Goal: Transaction & Acquisition: Purchase product/service

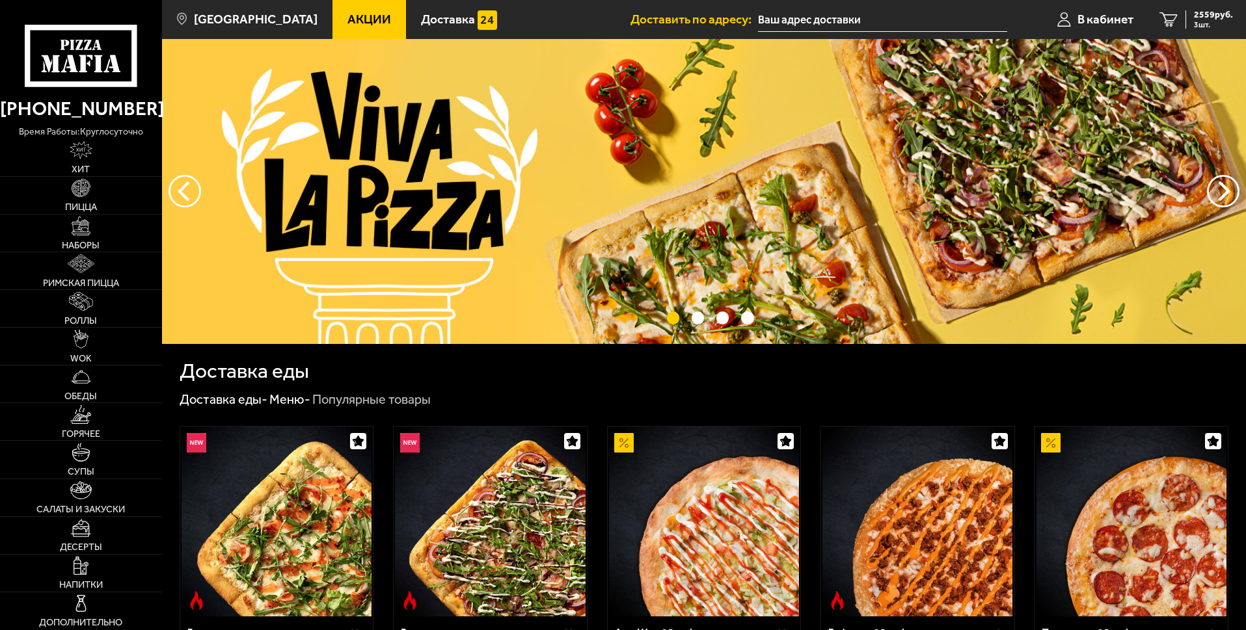
type input "[STREET_ADDRESS]"
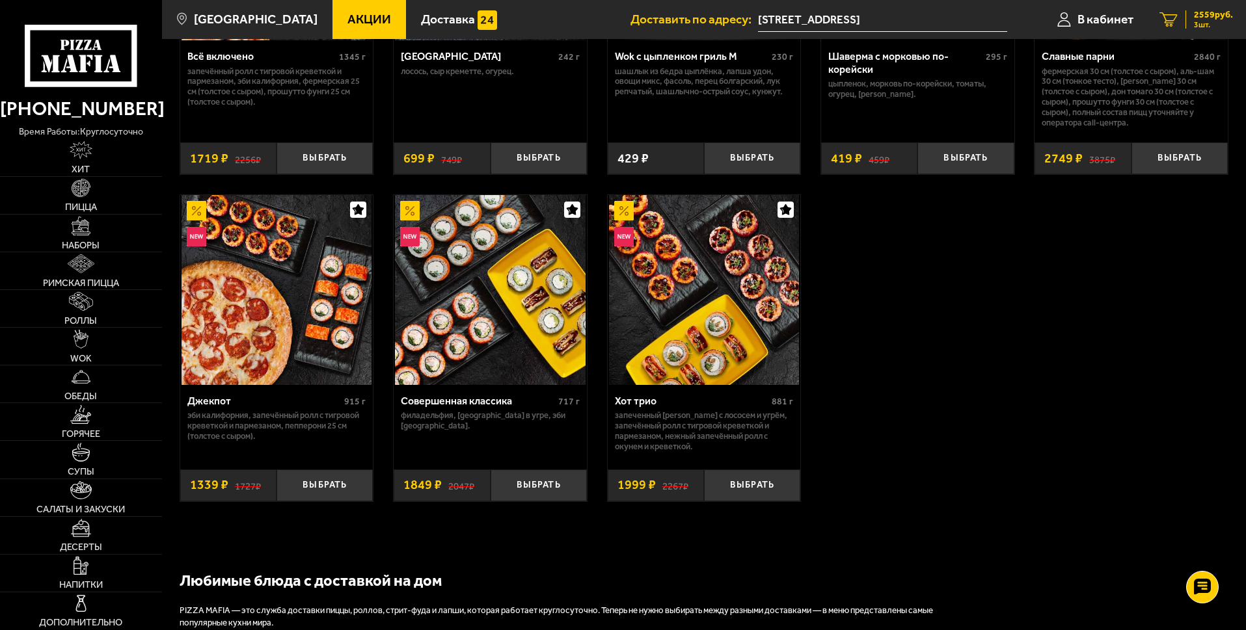
scroll to position [911, 0]
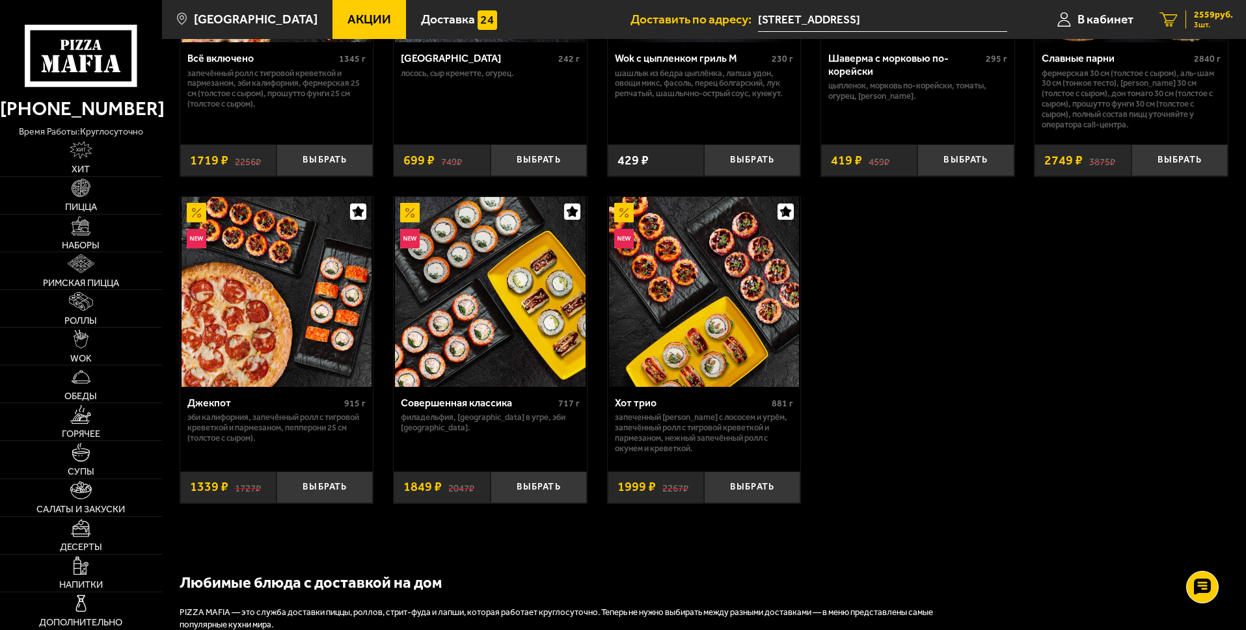
click at [1223, 19] on span "2559 руб." at bounding box center [1213, 14] width 39 height 9
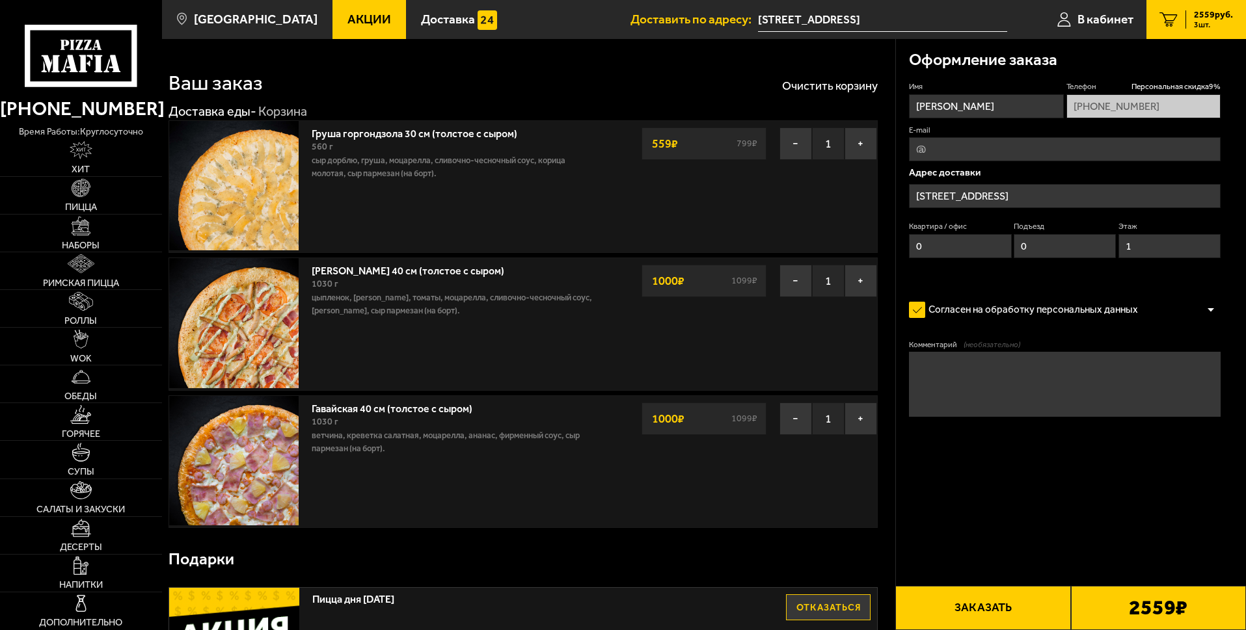
click at [569, 511] on div "Гавайская 40 см (толстое с сыром) 1030 г ветчина, креветка салатная, моцарелла,…" at bounding box center [456, 461] width 302 height 131
click at [63, 49] on use at bounding box center [65, 45] width 8 height 10
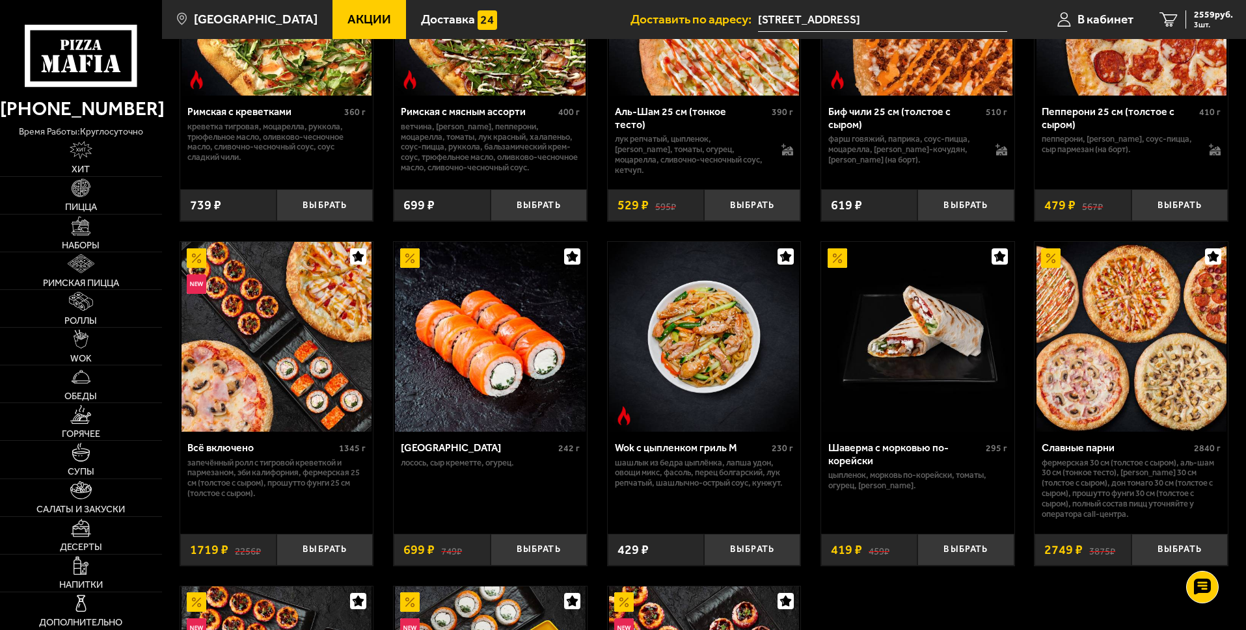
scroll to position [520, 0]
click at [1192, 13] on div "2559 руб. 3 шт." at bounding box center [1208, 19] width 47 height 18
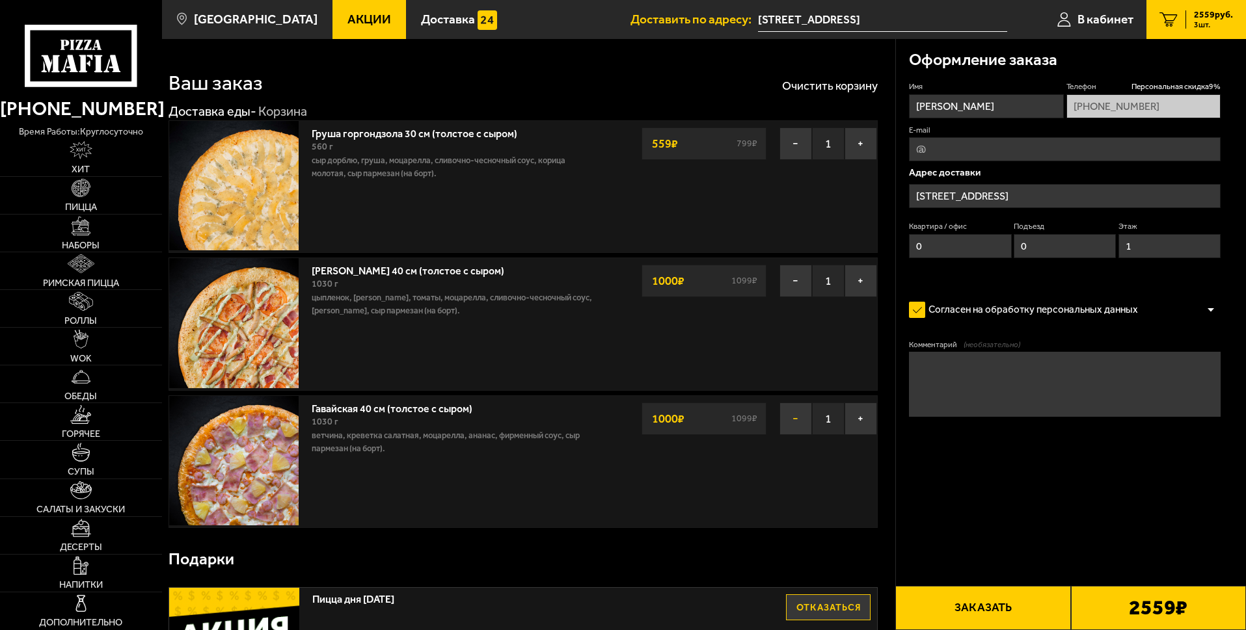
click at [790, 419] on button "−" at bounding box center [795, 419] width 33 height 33
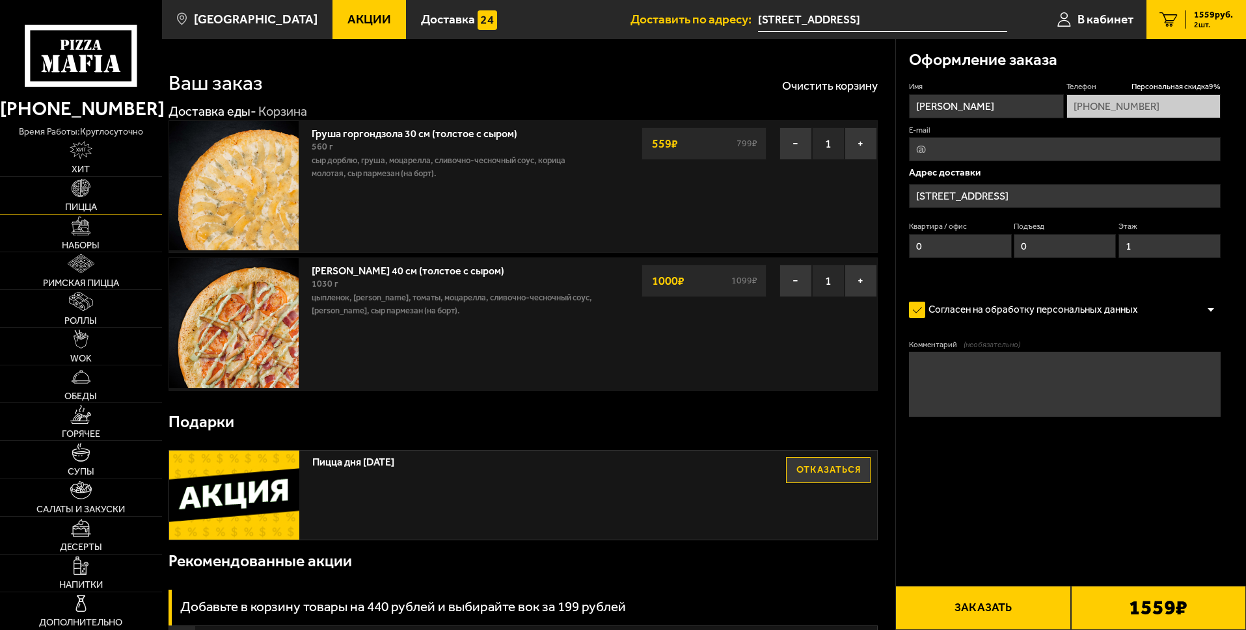
click at [89, 193] on img at bounding box center [81, 188] width 19 height 19
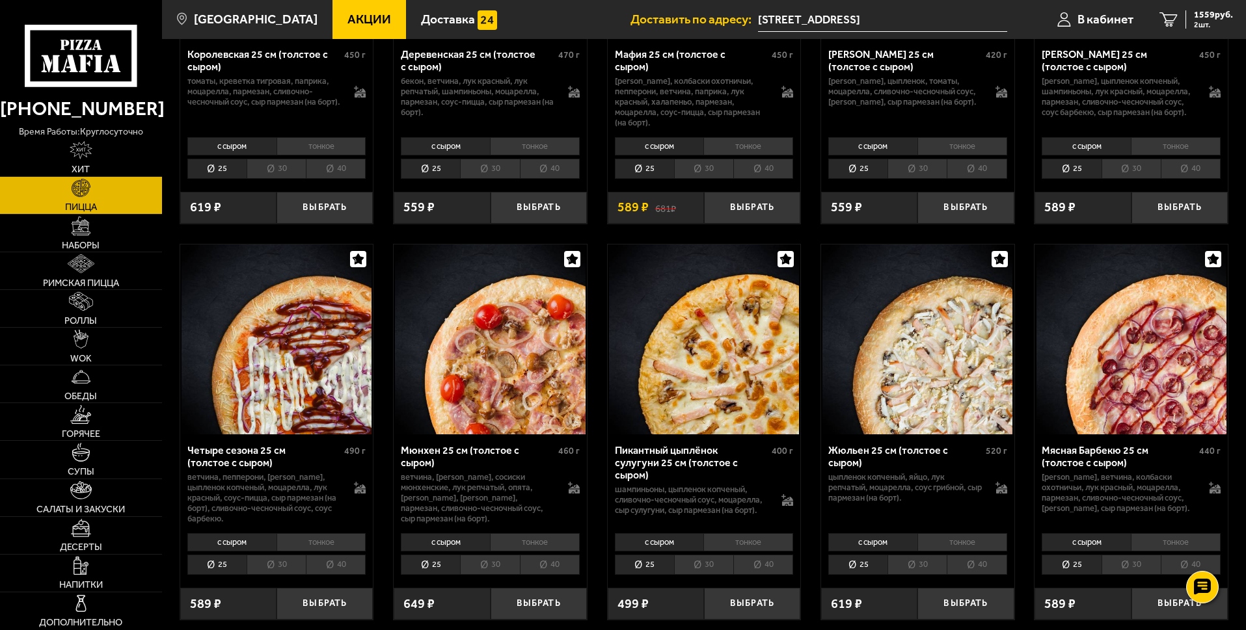
scroll to position [1496, 0]
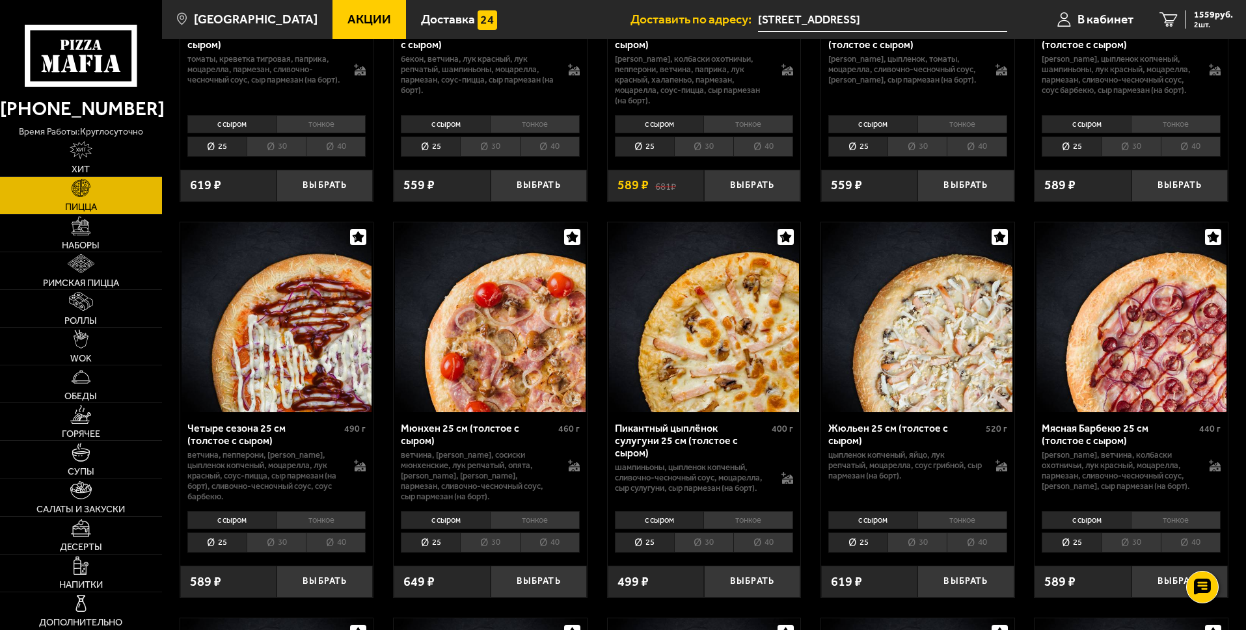
click at [748, 553] on li "40" at bounding box center [763, 543] width 60 height 20
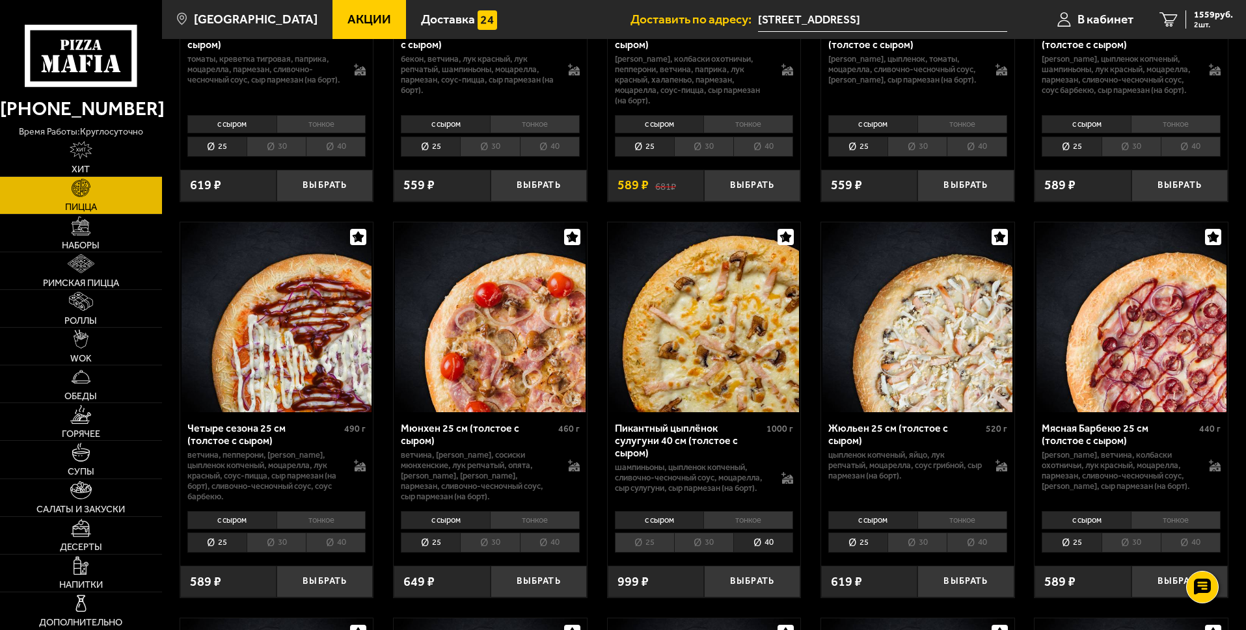
click at [751, 530] on li "тонкое" at bounding box center [748, 520] width 90 height 18
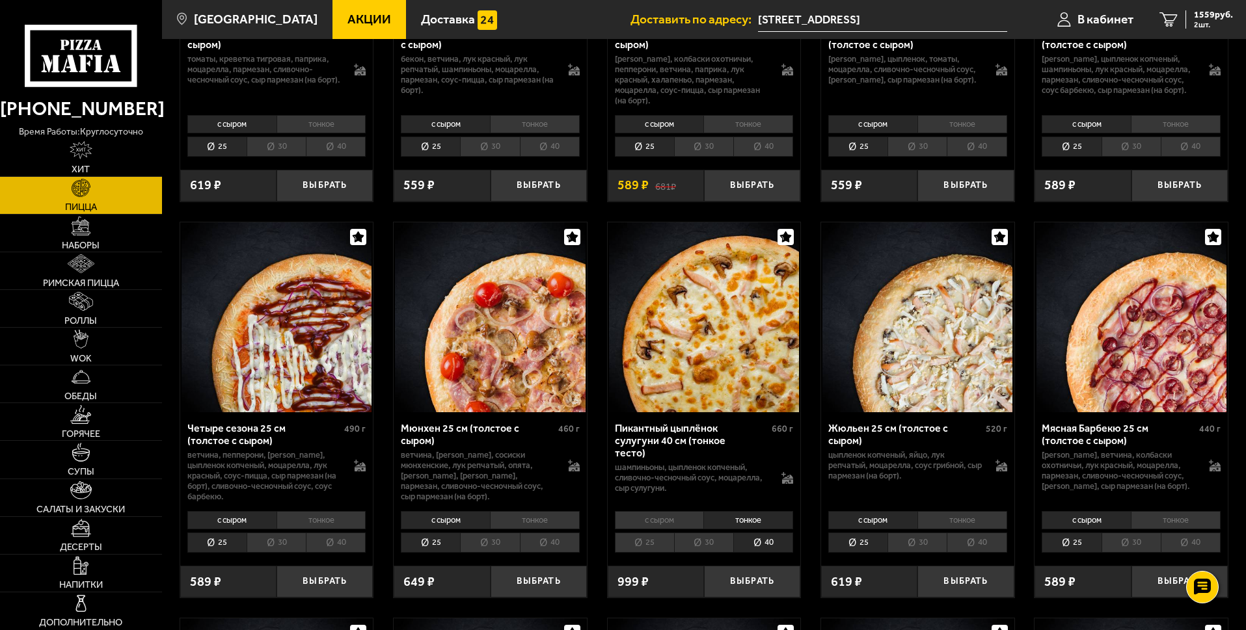
click at [673, 530] on li "с сыром" at bounding box center [659, 520] width 89 height 18
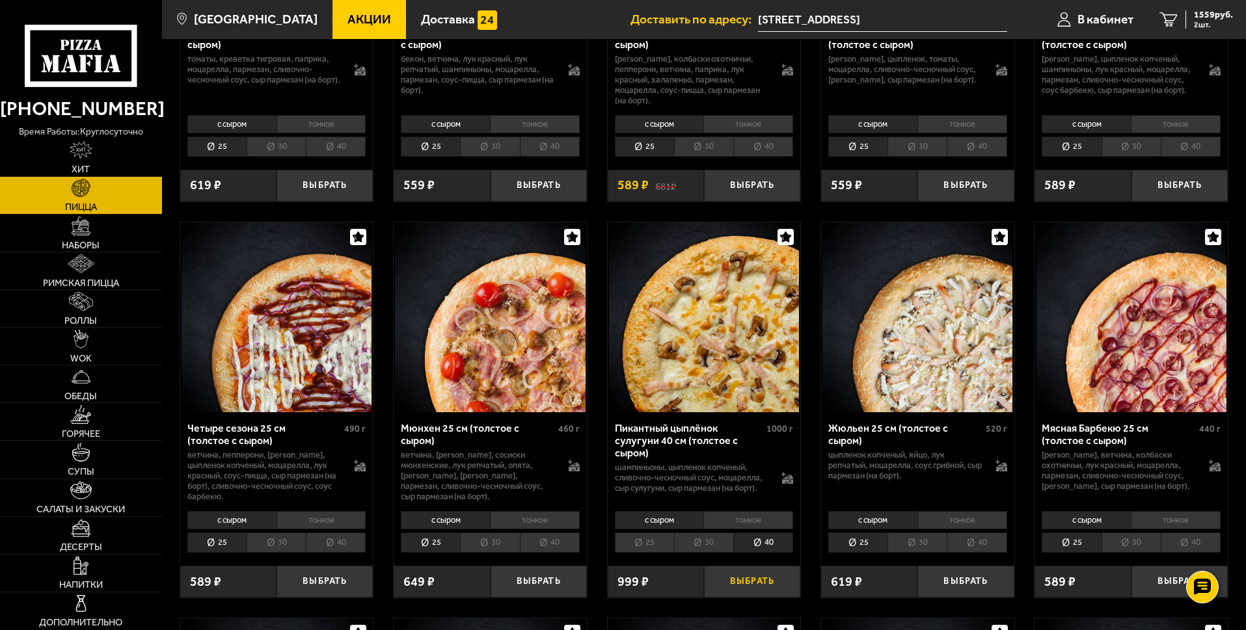
click at [764, 598] on button "Выбрать" at bounding box center [752, 582] width 96 height 32
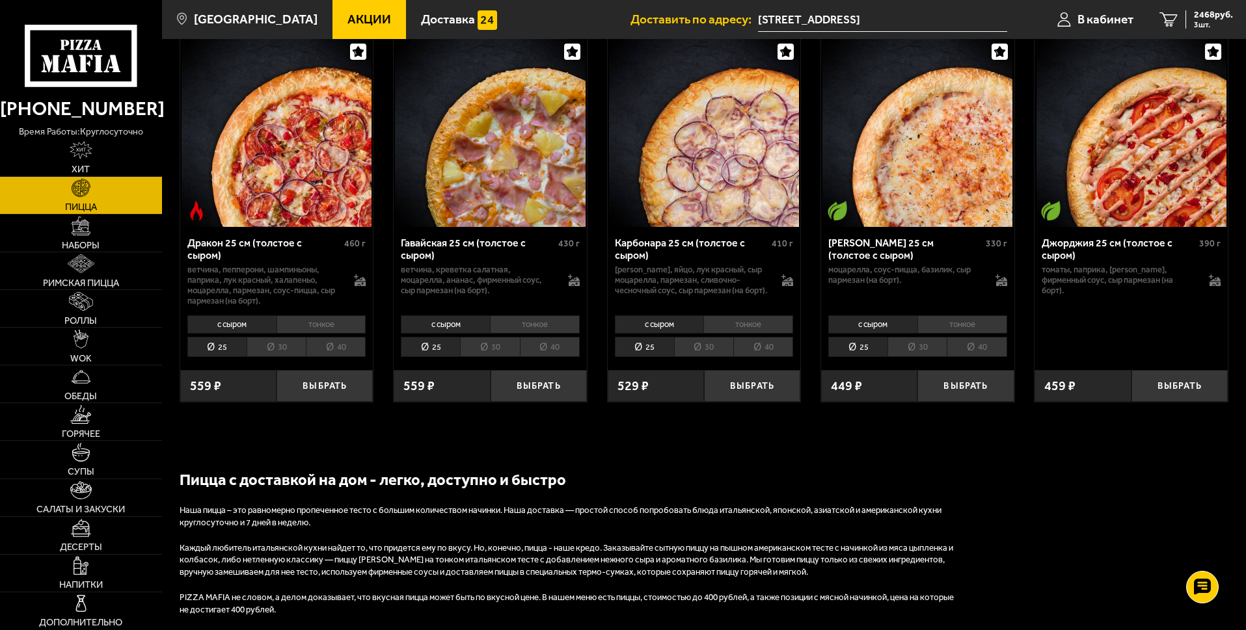
scroll to position [2082, 0]
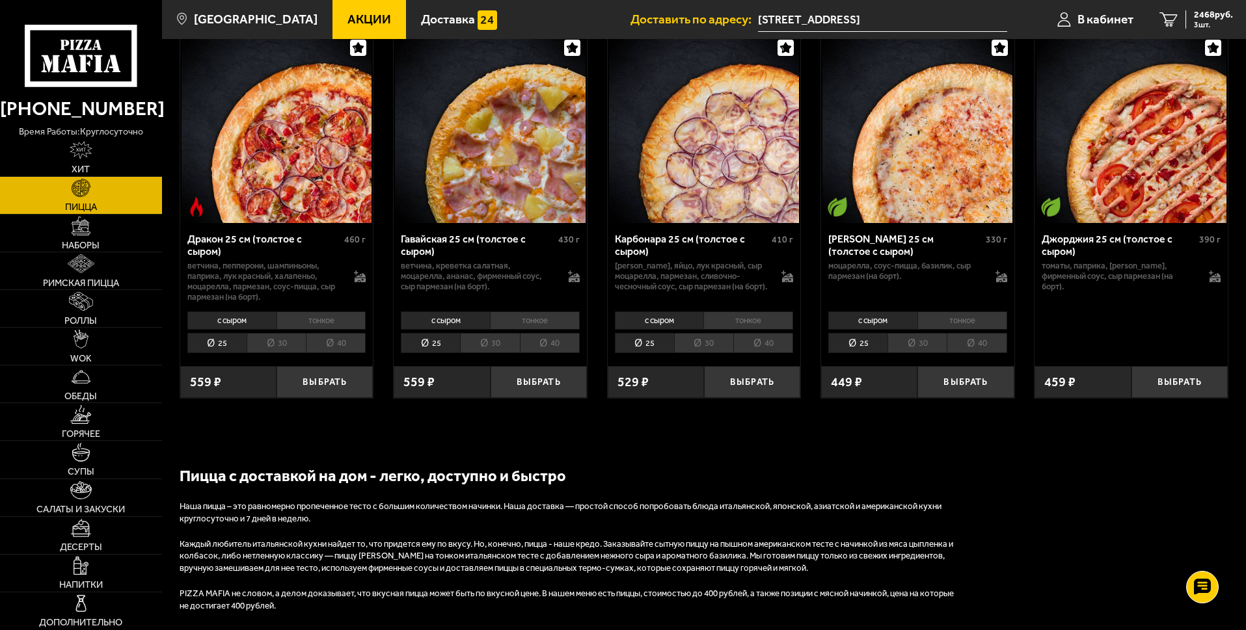
click at [548, 353] on li "40" at bounding box center [550, 343] width 60 height 20
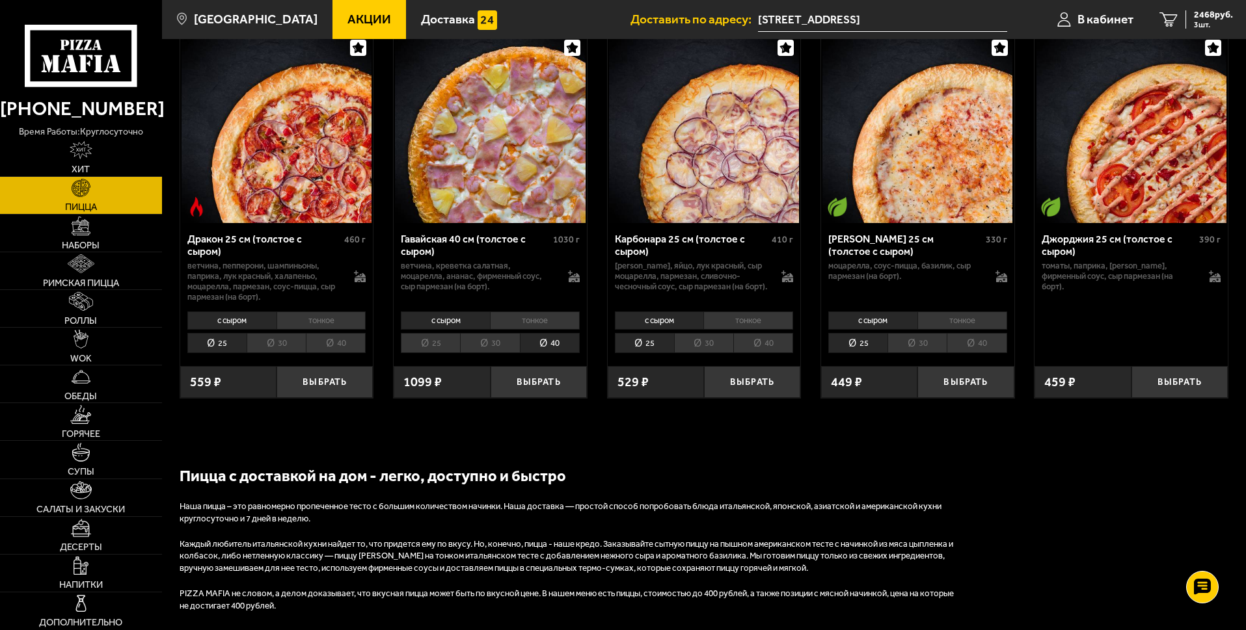
click at [538, 330] on li "тонкое" at bounding box center [535, 321] width 90 height 18
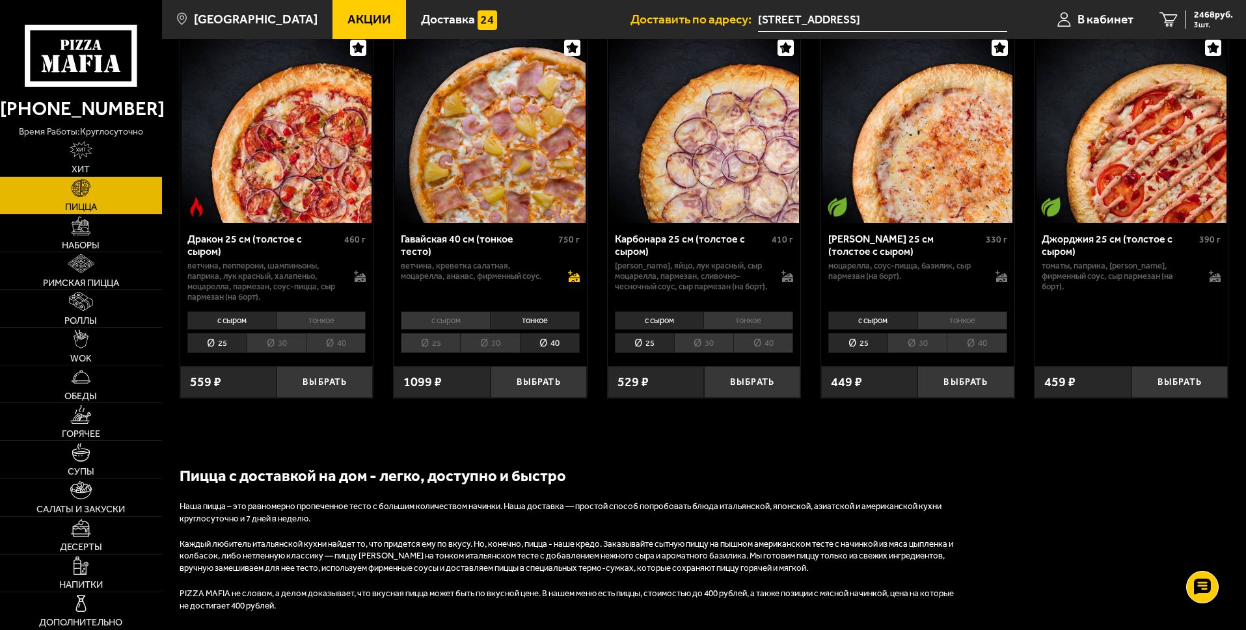
click at [574, 280] on icon at bounding box center [572, 276] width 9 height 10
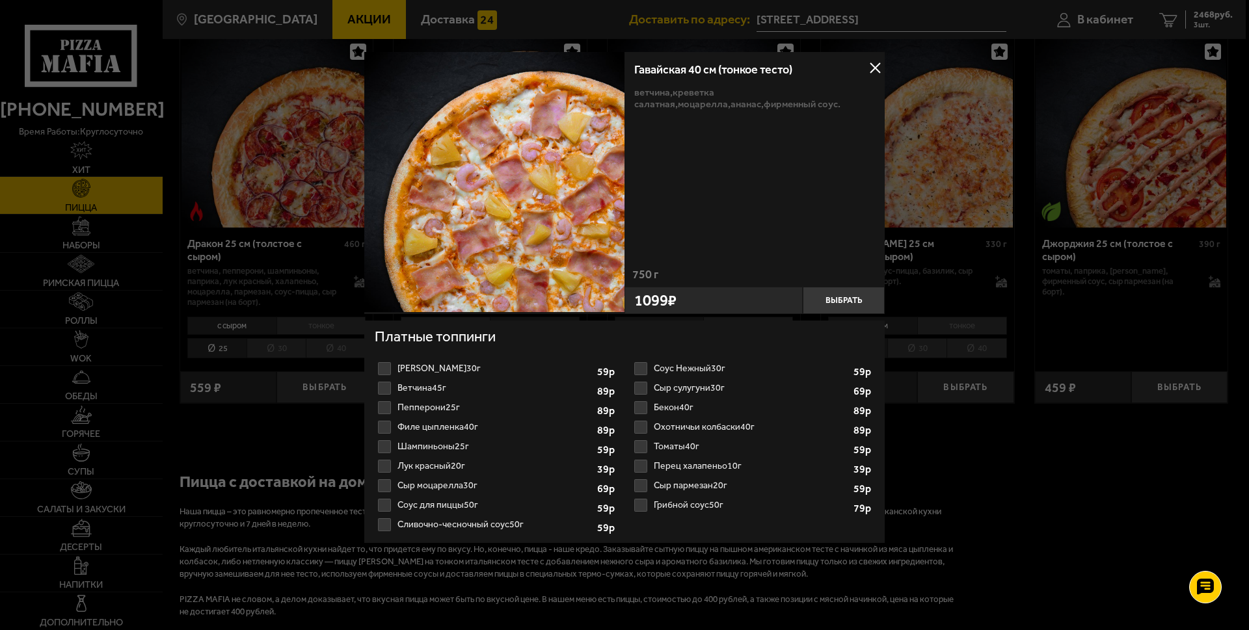
click at [441, 429] on label "Филе цыпленка 40г 1 2 3 4 5 6 7 8" at bounding box center [496, 428] width 243 height 20
click at [0, 0] on input "Филе цыпленка 40г 1 2 3 4 5 6 7 8" at bounding box center [0, 0] width 0 height 0
click at [849, 304] on button "Выбрать" at bounding box center [844, 300] width 82 height 27
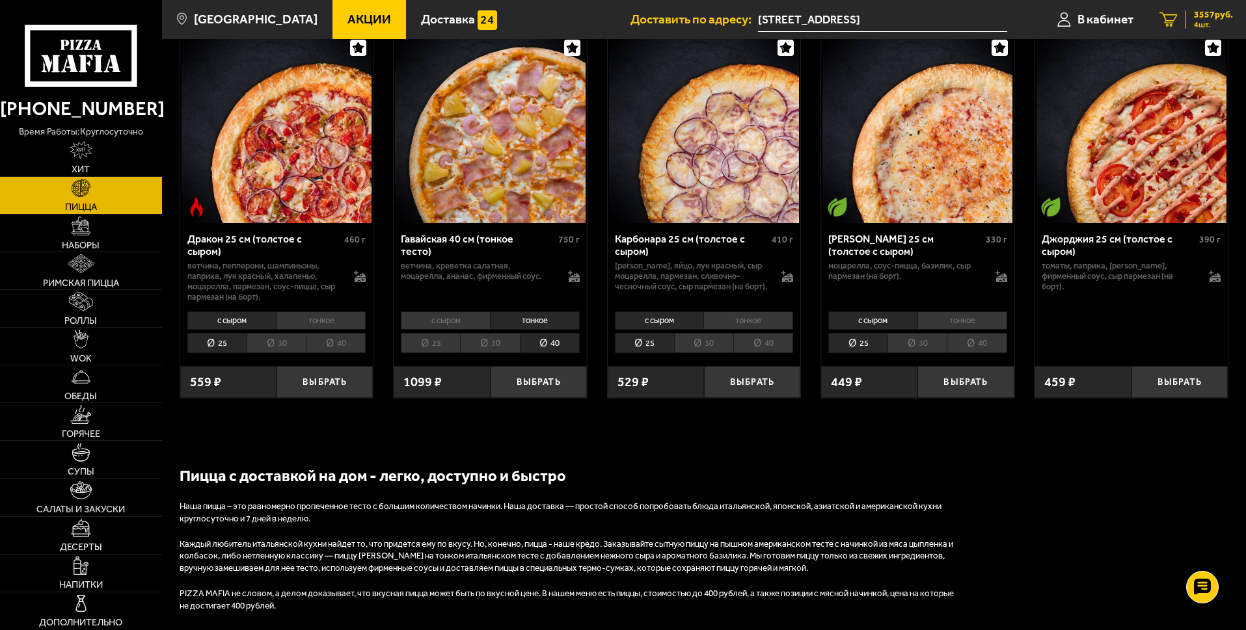
click at [1205, 21] on span "4 шт." at bounding box center [1213, 25] width 39 height 8
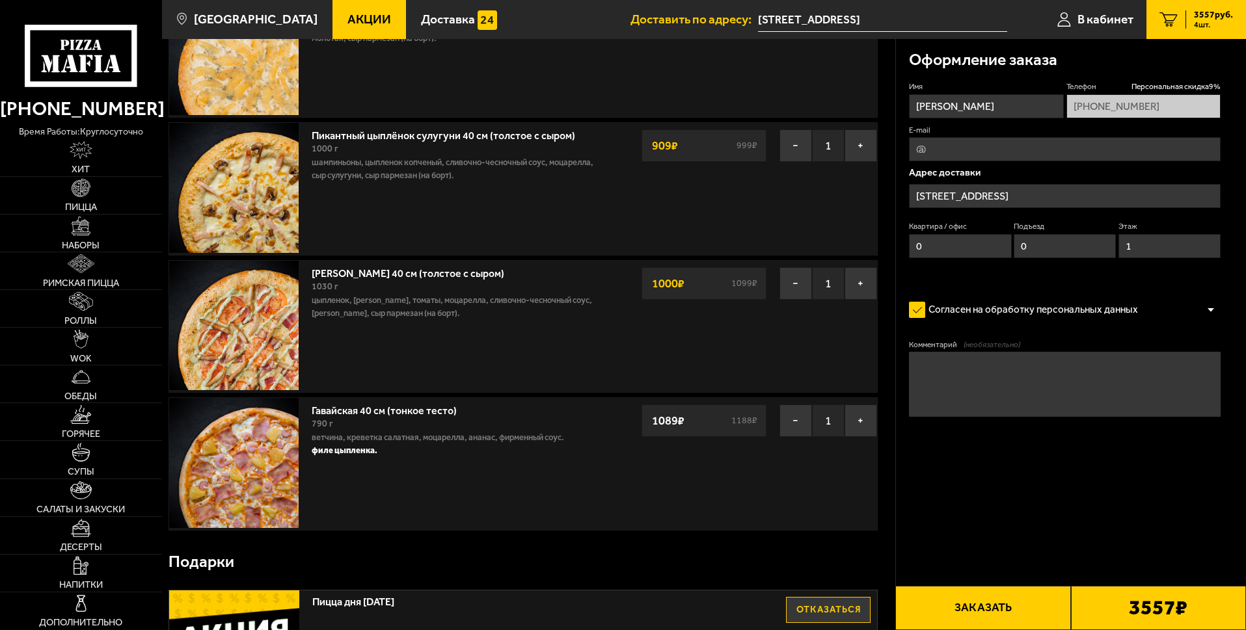
scroll to position [65, 0]
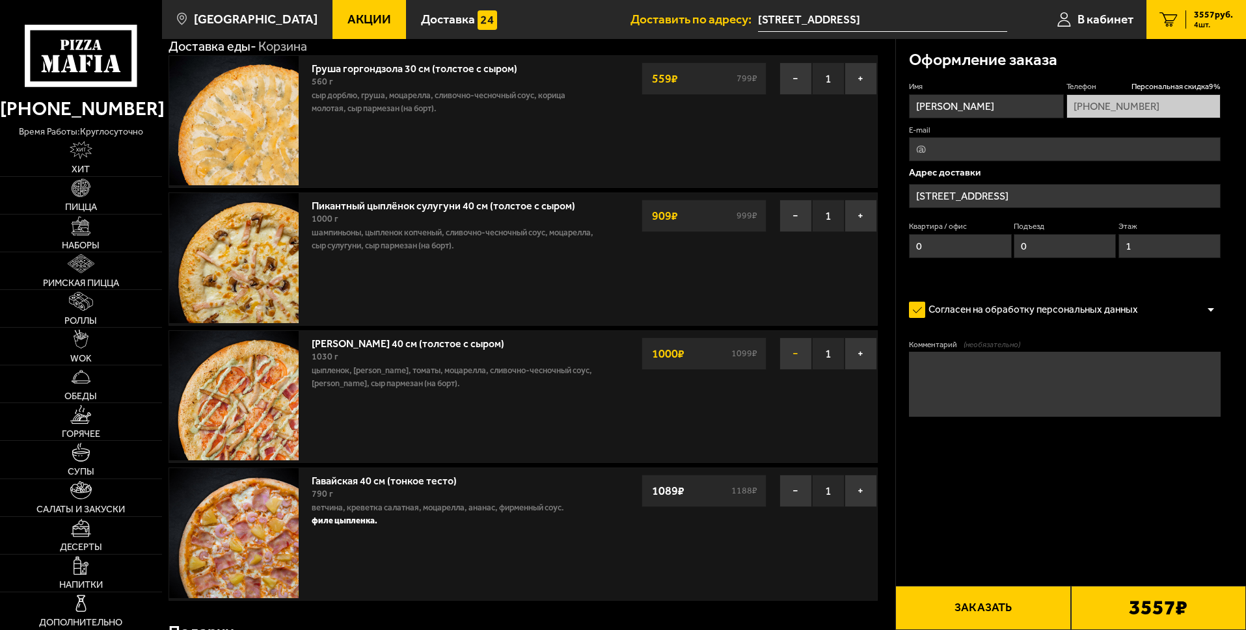
click at [786, 355] on button "−" at bounding box center [795, 354] width 33 height 33
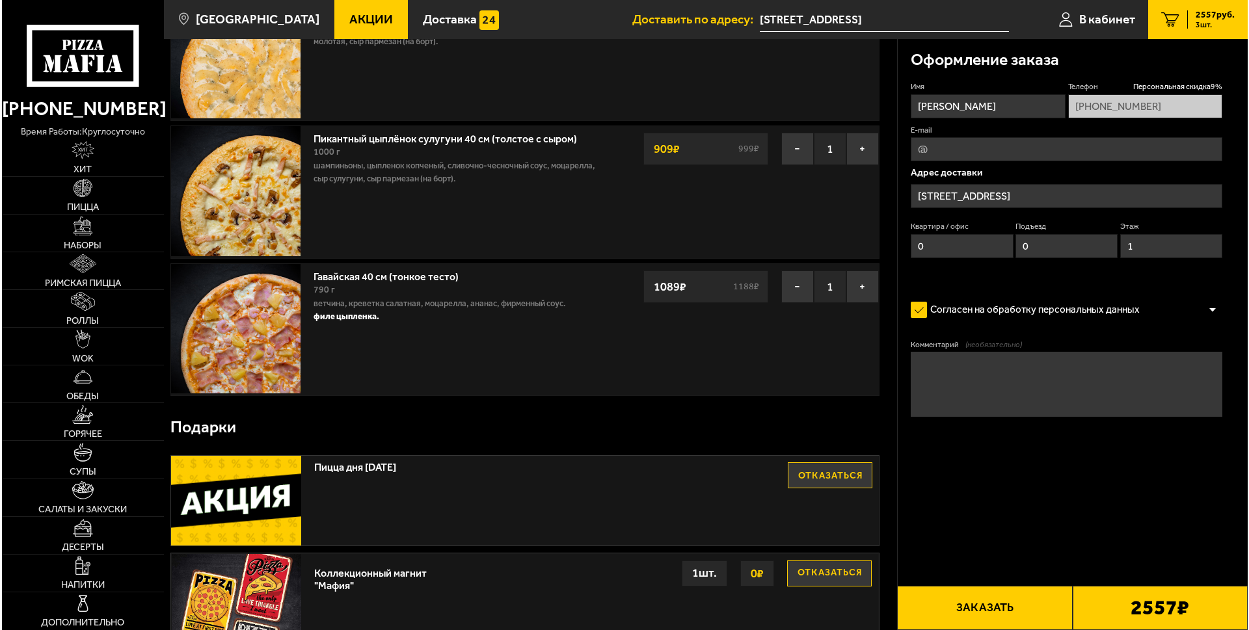
scroll to position [130, 0]
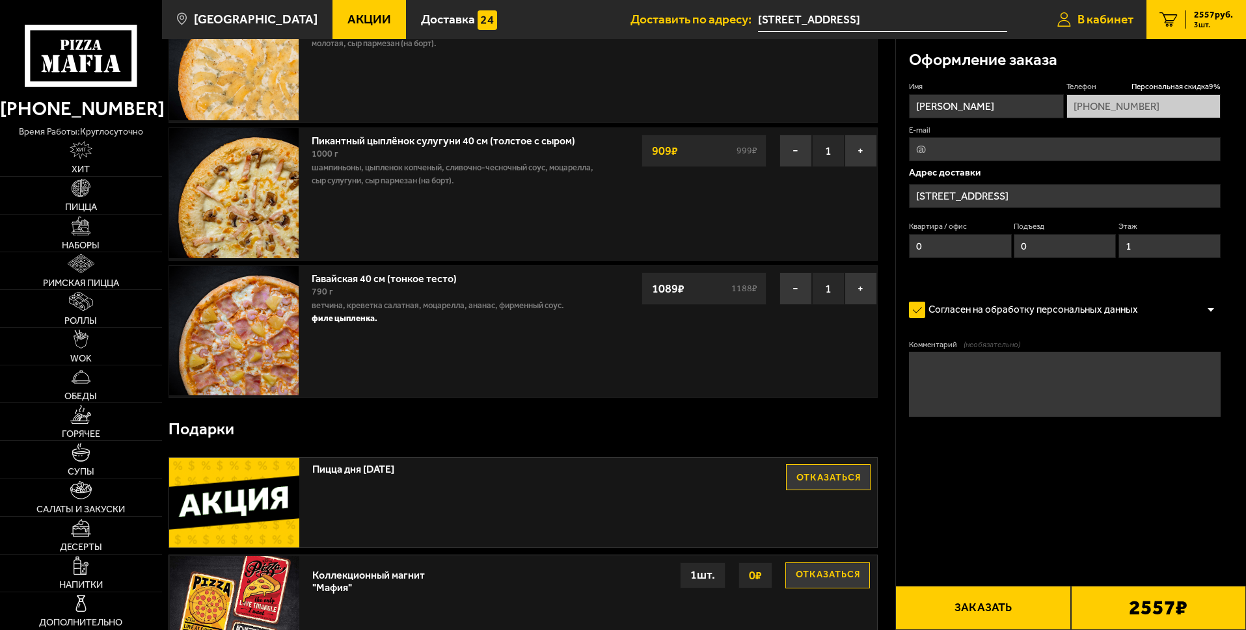
click at [1103, 14] on span "В кабинет" at bounding box center [1105, 19] width 56 height 12
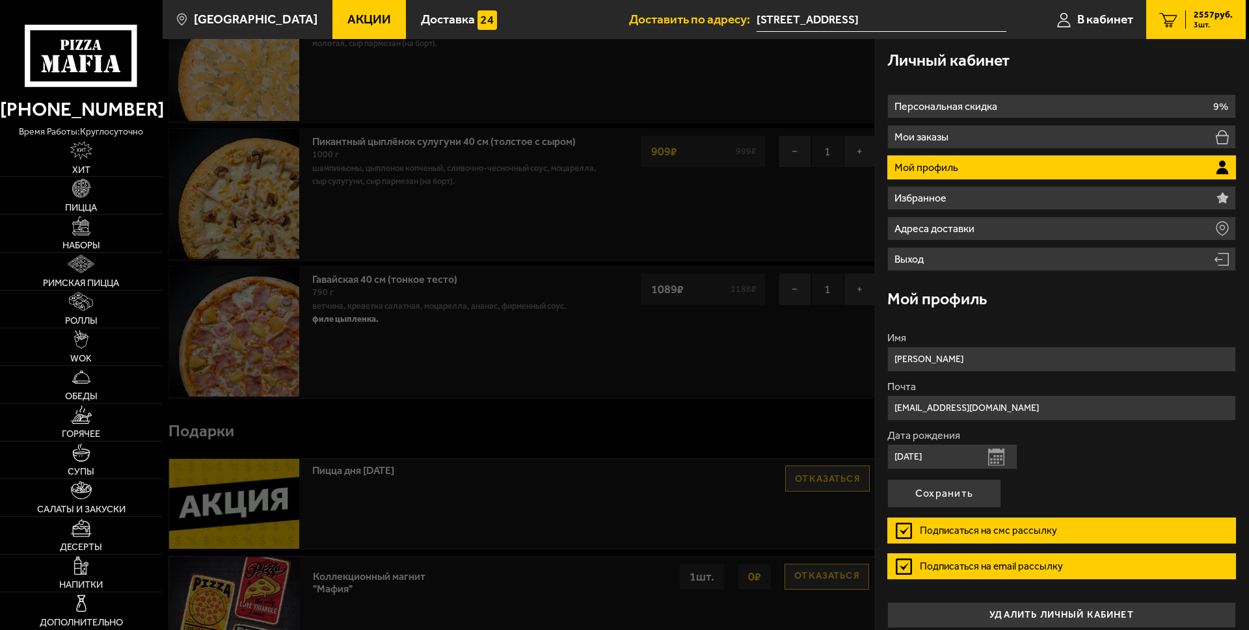
click at [347, 23] on span "Акции" at bounding box center [369, 19] width 44 height 12
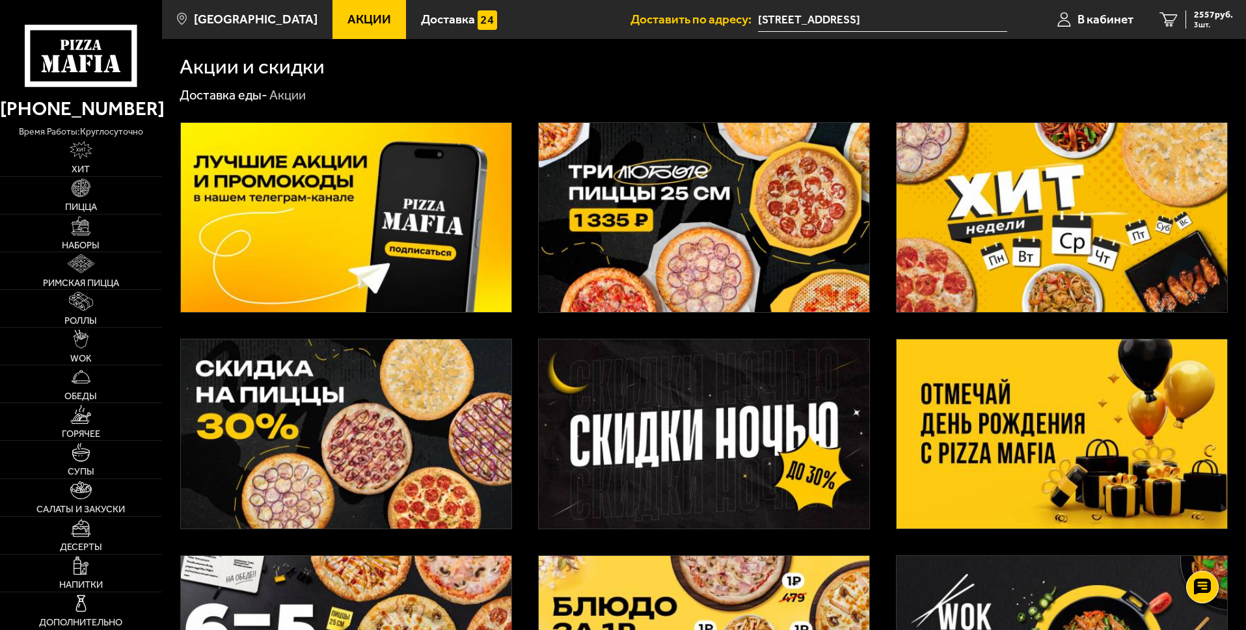
click at [993, 396] on img at bounding box center [1062, 434] width 331 height 189
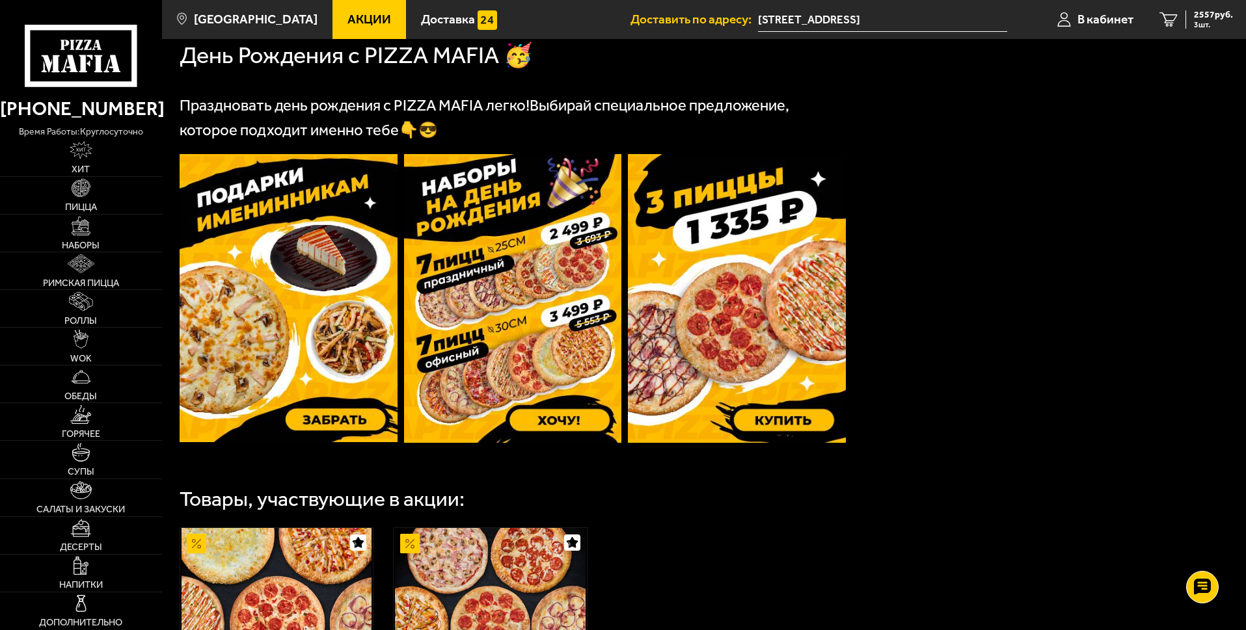
scroll to position [285, 0]
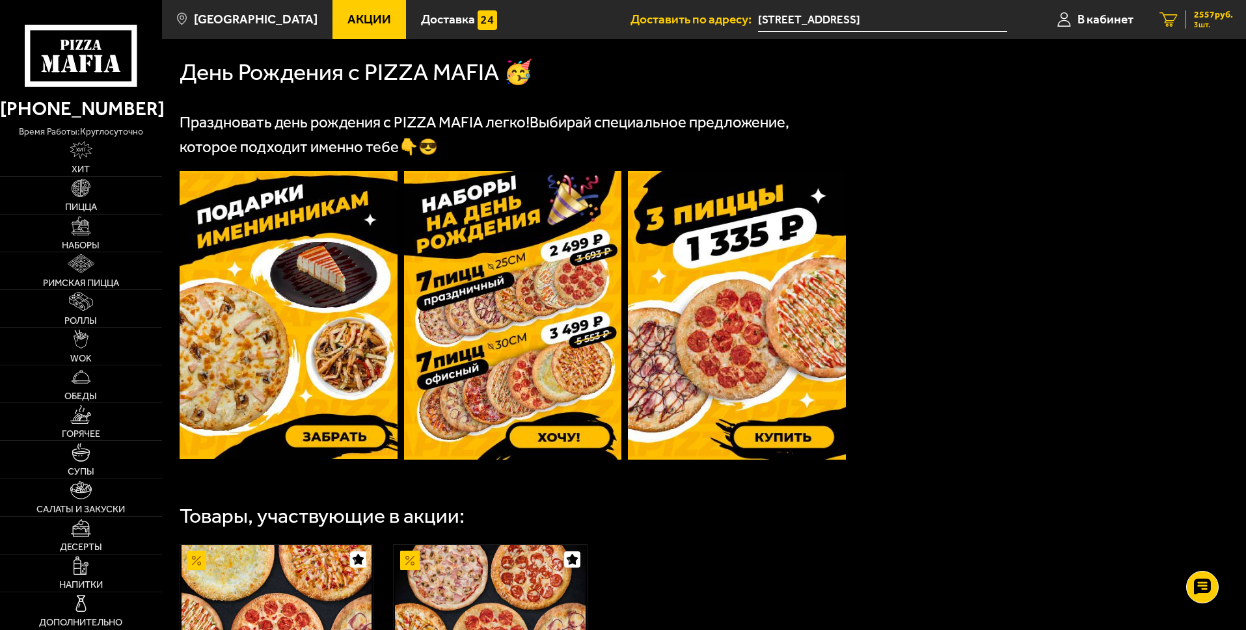
drag, startPoint x: 1230, startPoint y: 7, endPoint x: 1213, endPoint y: 26, distance: 25.3
click at [1226, 8] on link "3 2557 руб. 3 шт." at bounding box center [1196, 19] width 100 height 39
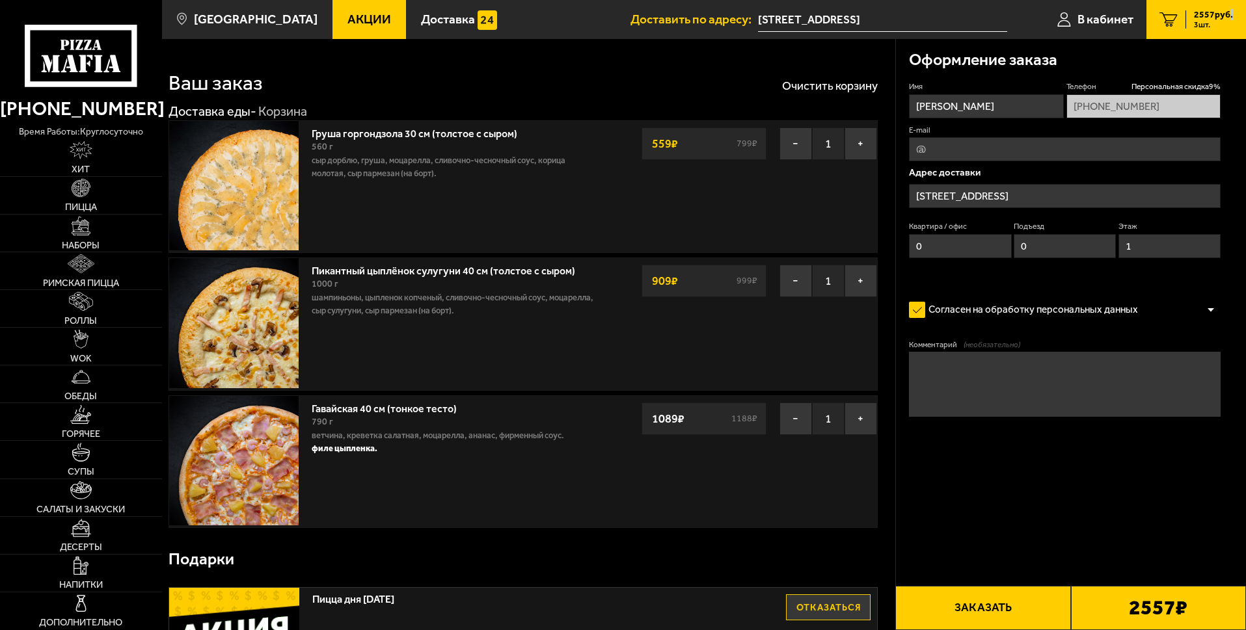
click at [347, 15] on span "Акции" at bounding box center [369, 19] width 44 height 12
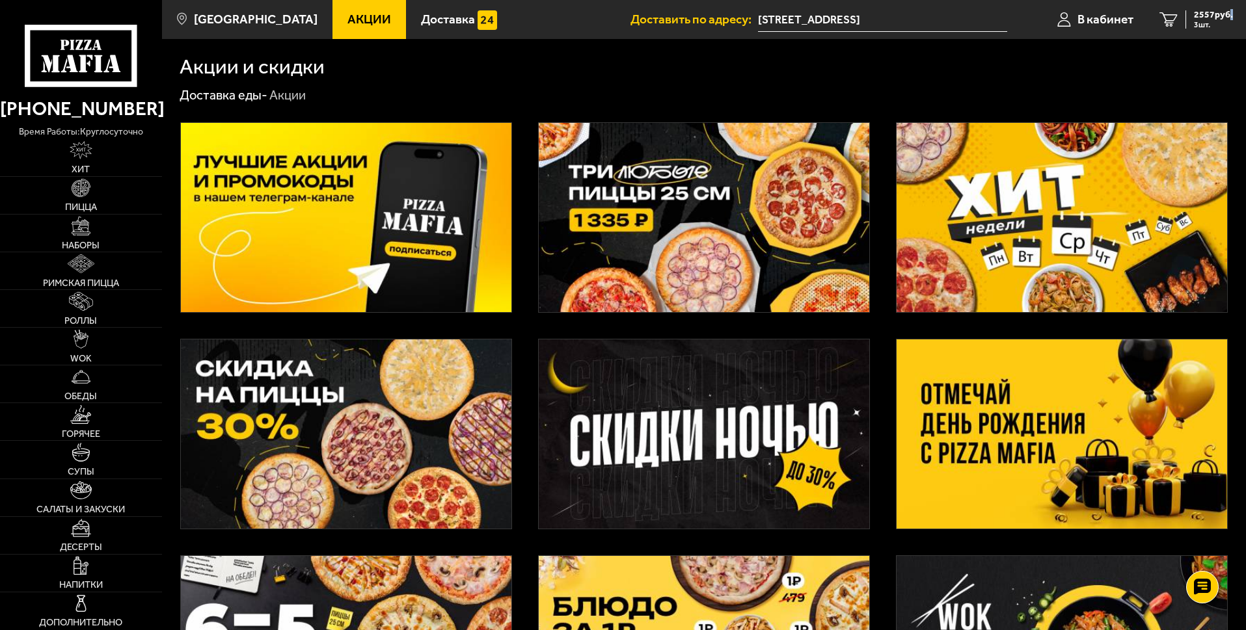
click at [1033, 409] on img at bounding box center [1062, 434] width 331 height 189
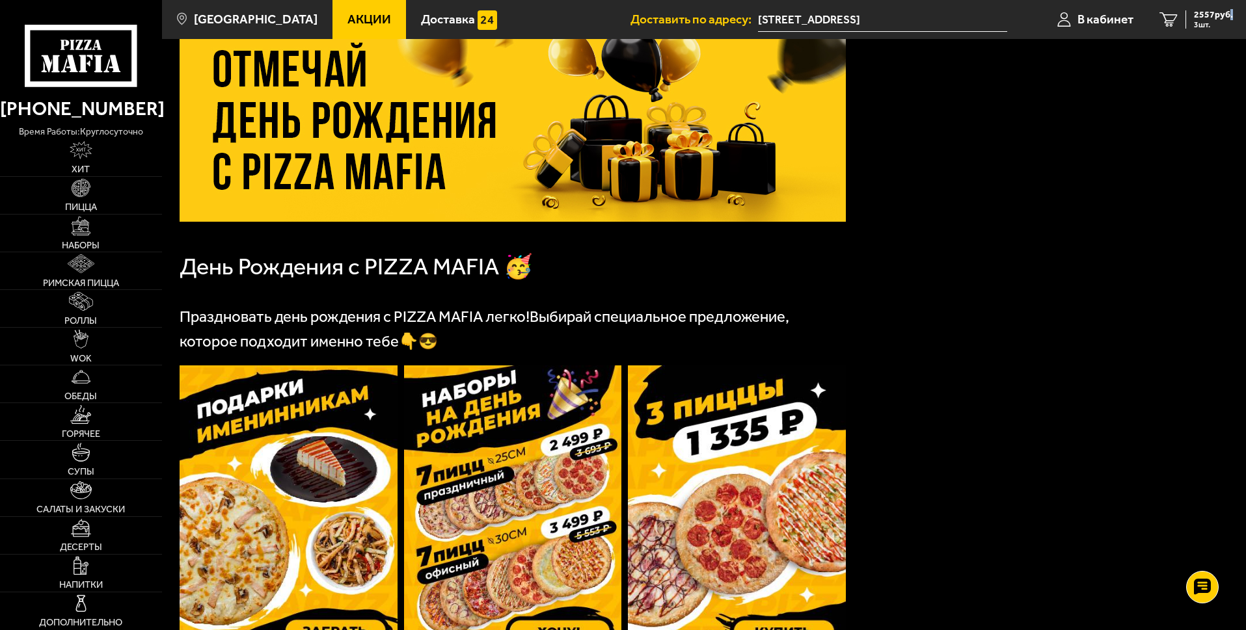
scroll to position [260, 0]
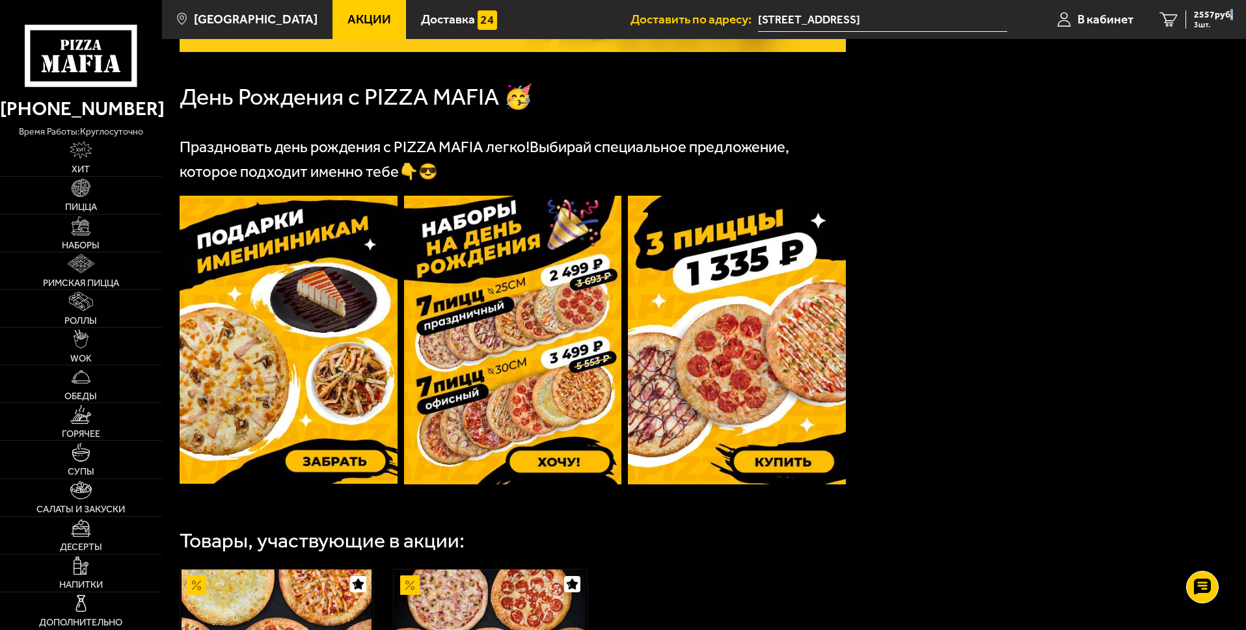
click at [331, 456] on img at bounding box center [289, 340] width 218 height 288
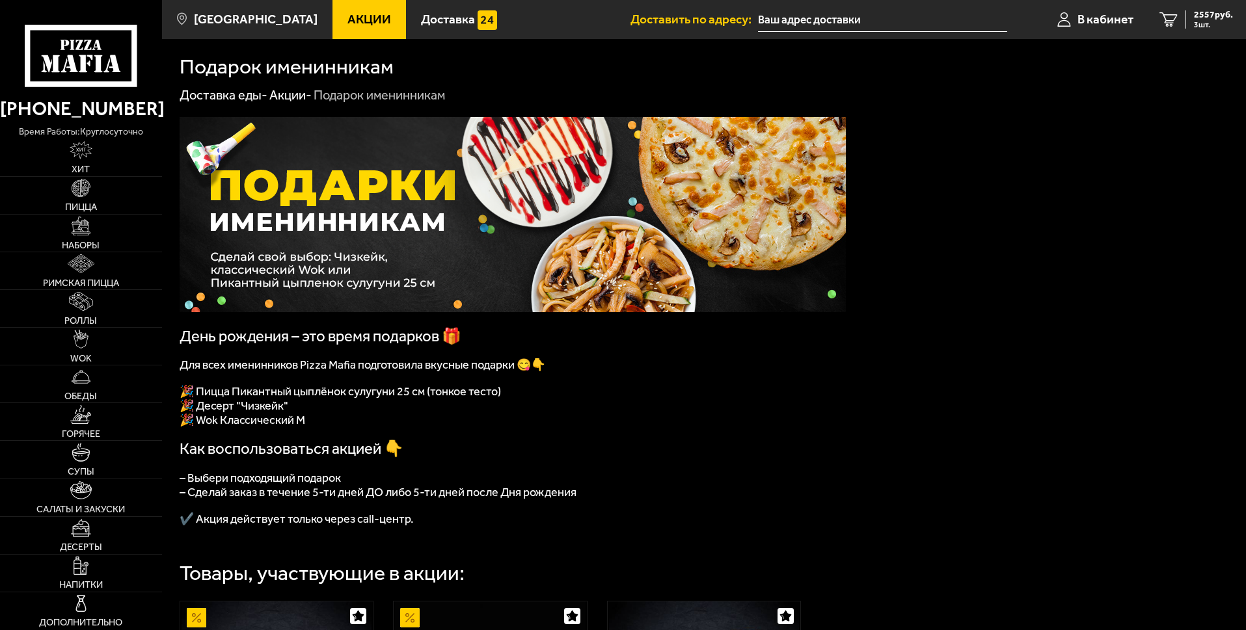
type input "[STREET_ADDRESS]"
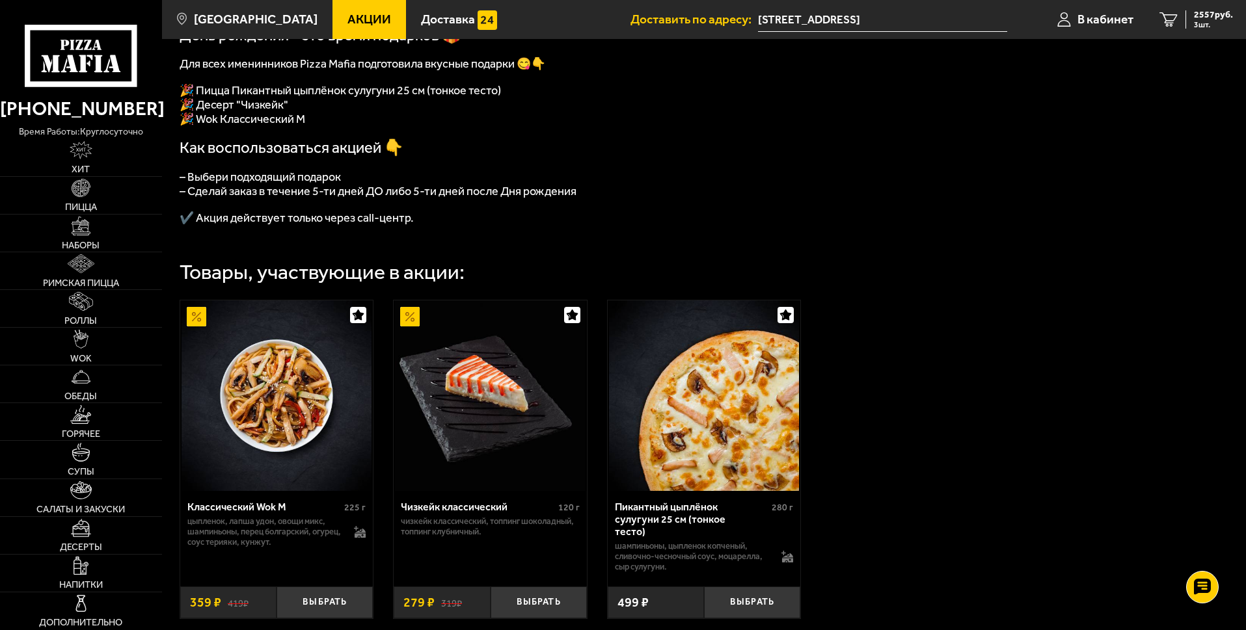
scroll to position [431, 0]
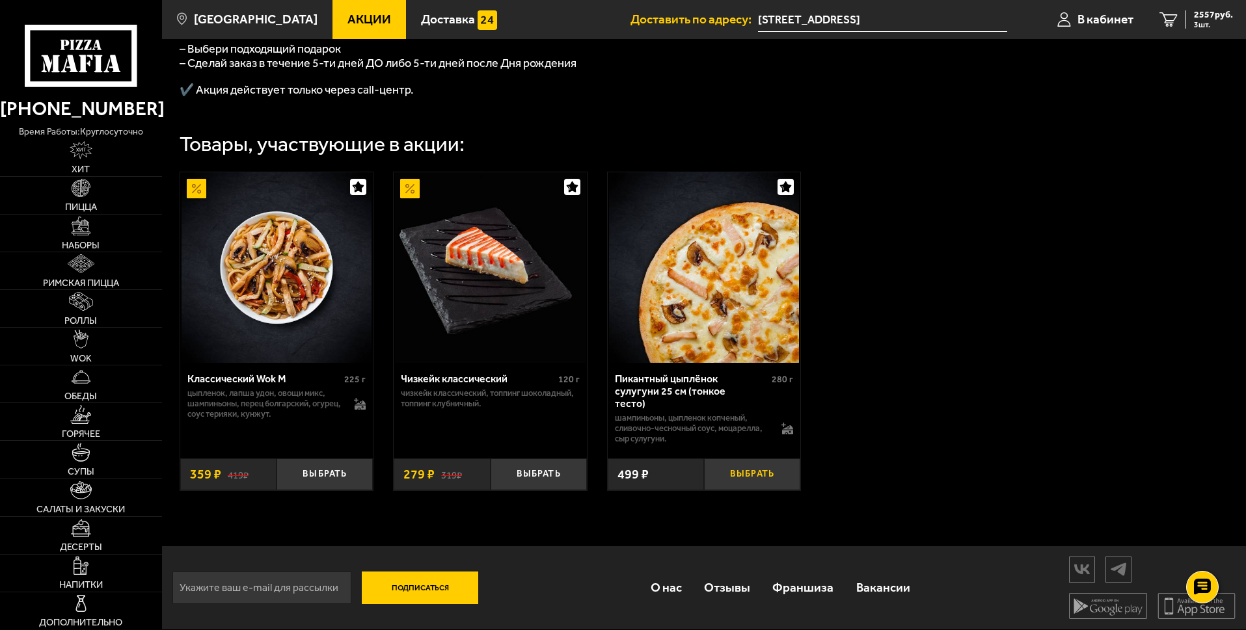
click at [749, 476] on button "Выбрать" at bounding box center [752, 475] width 96 height 32
click at [1194, 15] on span "3011 руб." at bounding box center [1213, 14] width 39 height 9
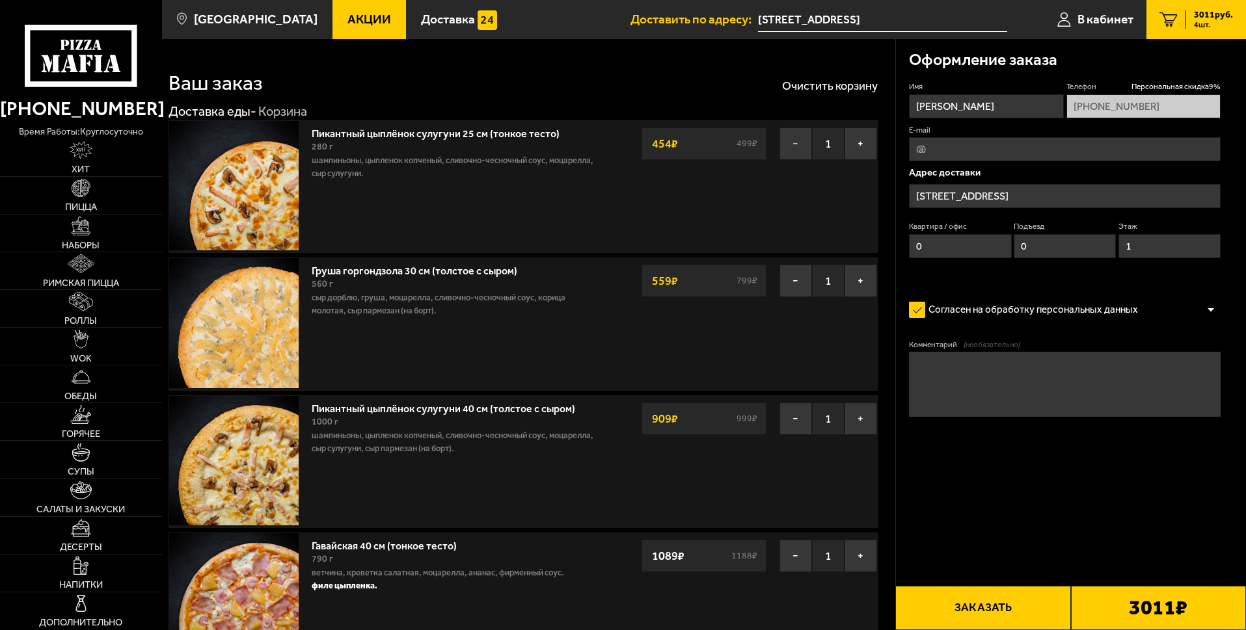
click at [792, 144] on button "−" at bounding box center [795, 144] width 33 height 33
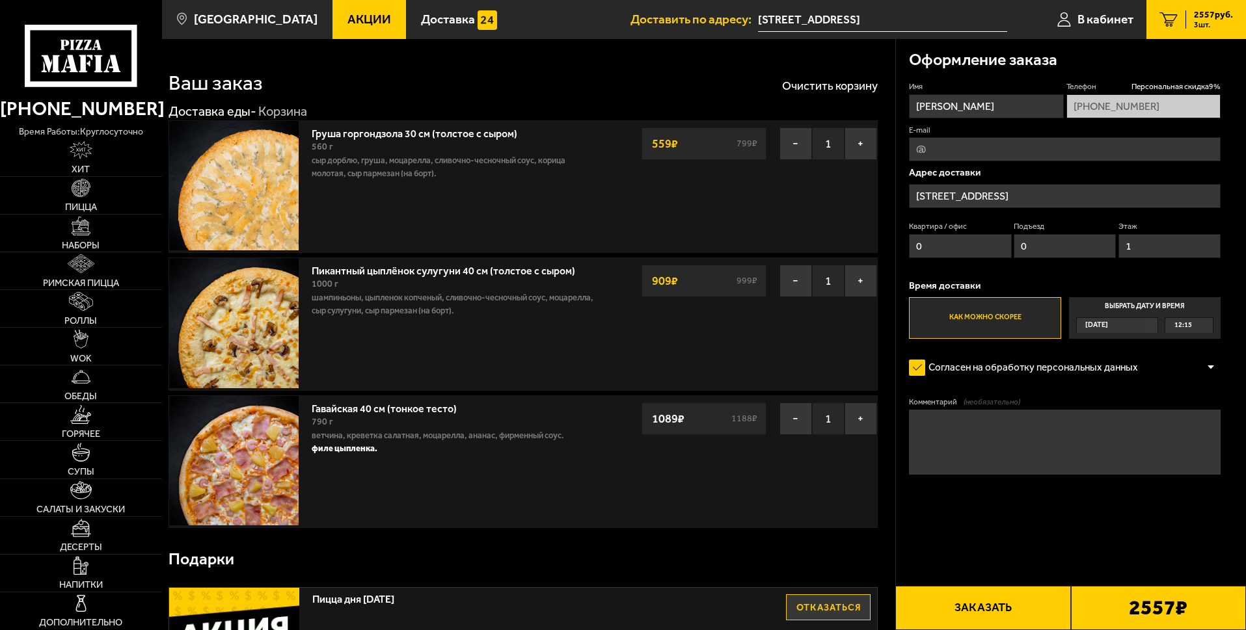
click at [1022, 612] on button "Заказать" at bounding box center [982, 608] width 175 height 44
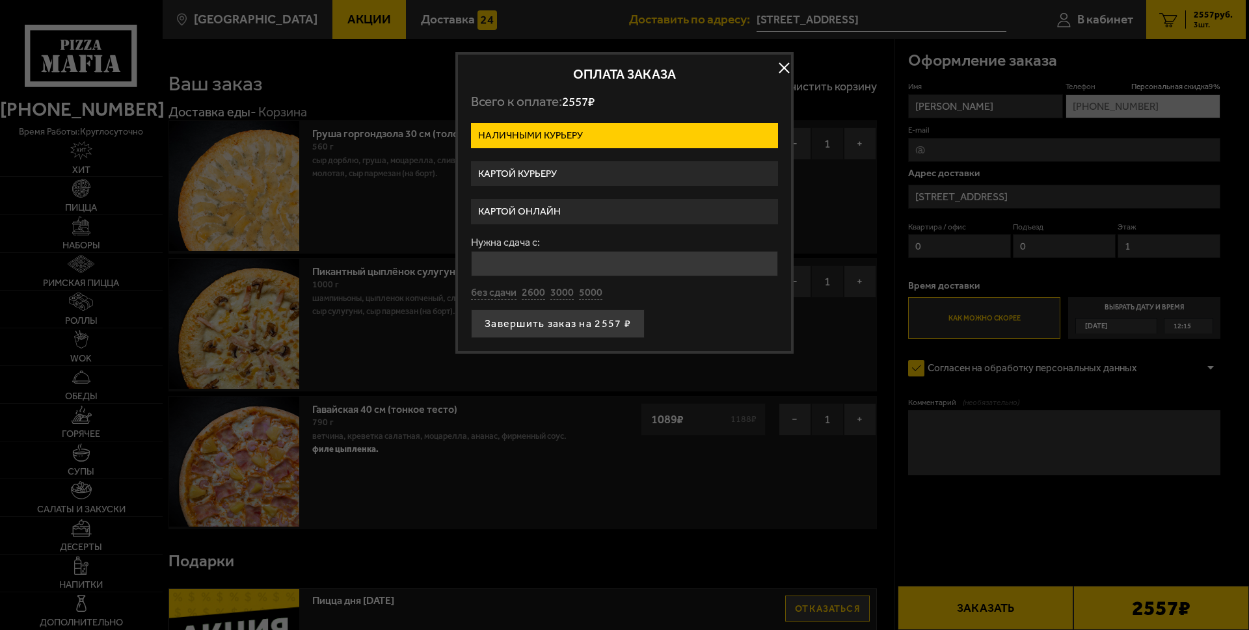
click at [515, 173] on label "Картой курьеру" at bounding box center [624, 173] width 307 height 25
click at [0, 0] on input "Картой курьеру" at bounding box center [0, 0] width 0 height 0
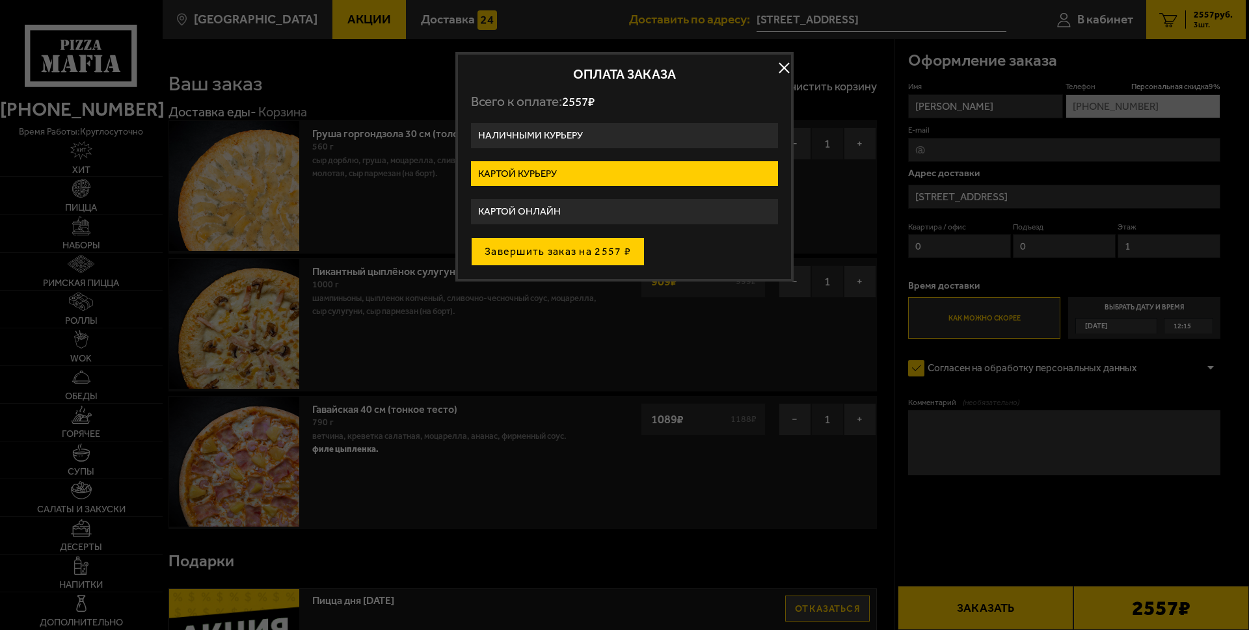
click at [572, 252] on button "Завершить заказ на 2557 ₽" at bounding box center [558, 251] width 174 height 29
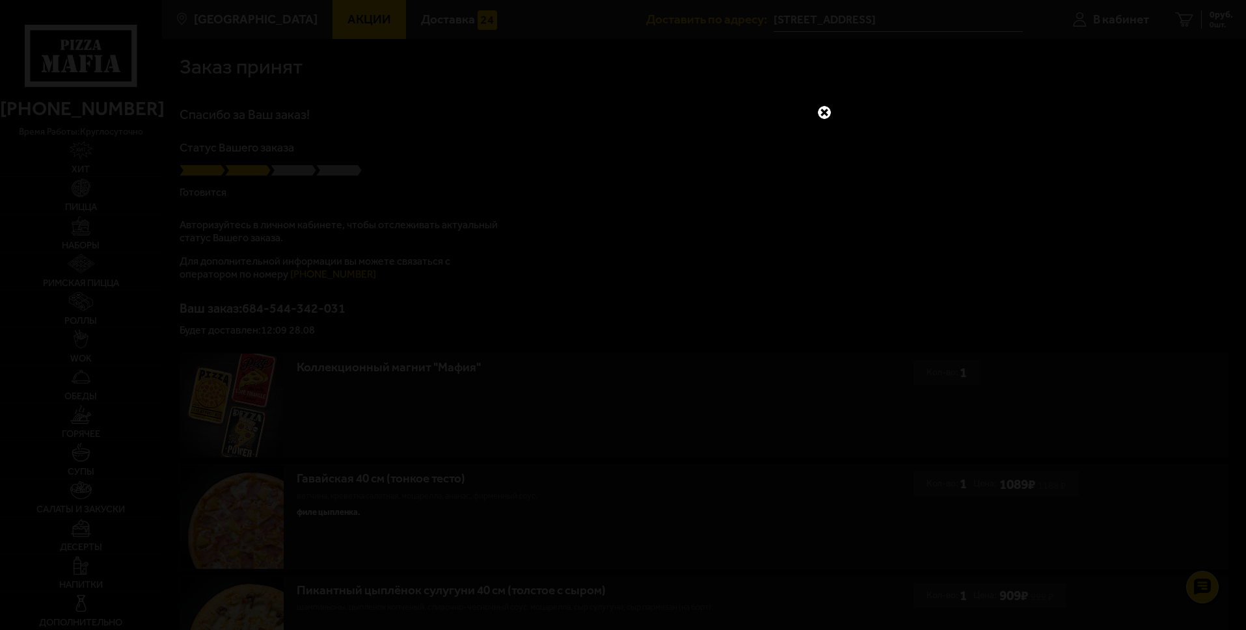
click at [821, 112] on link at bounding box center [824, 112] width 17 height 17
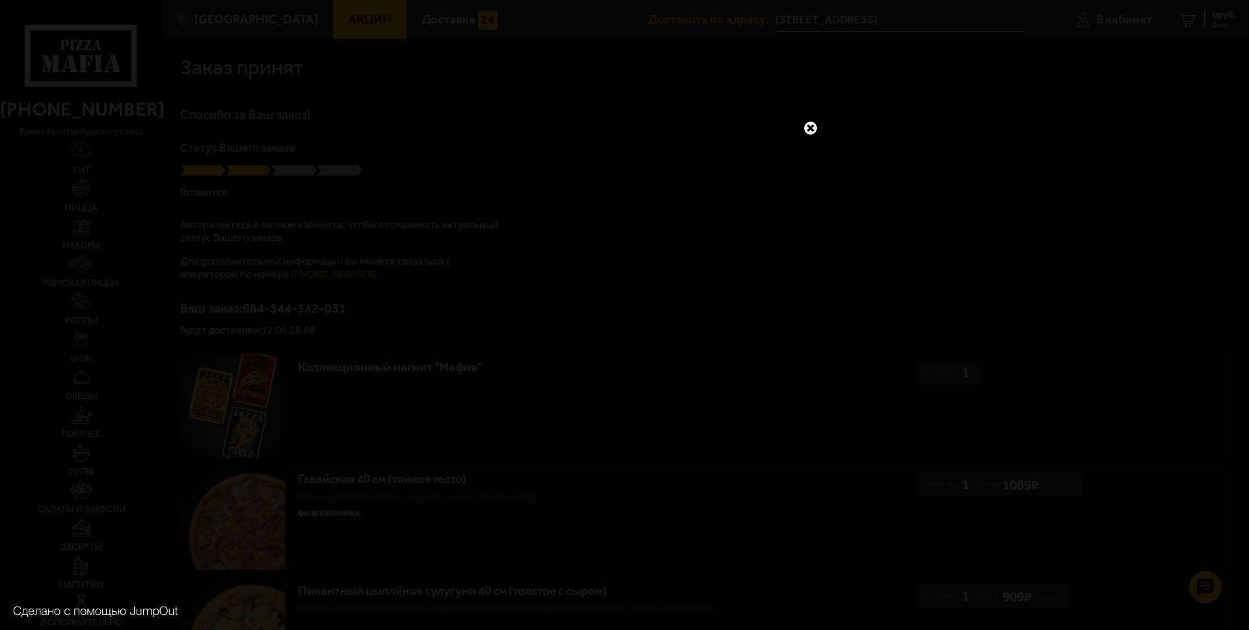
click at [807, 125] on link at bounding box center [810, 128] width 17 height 17
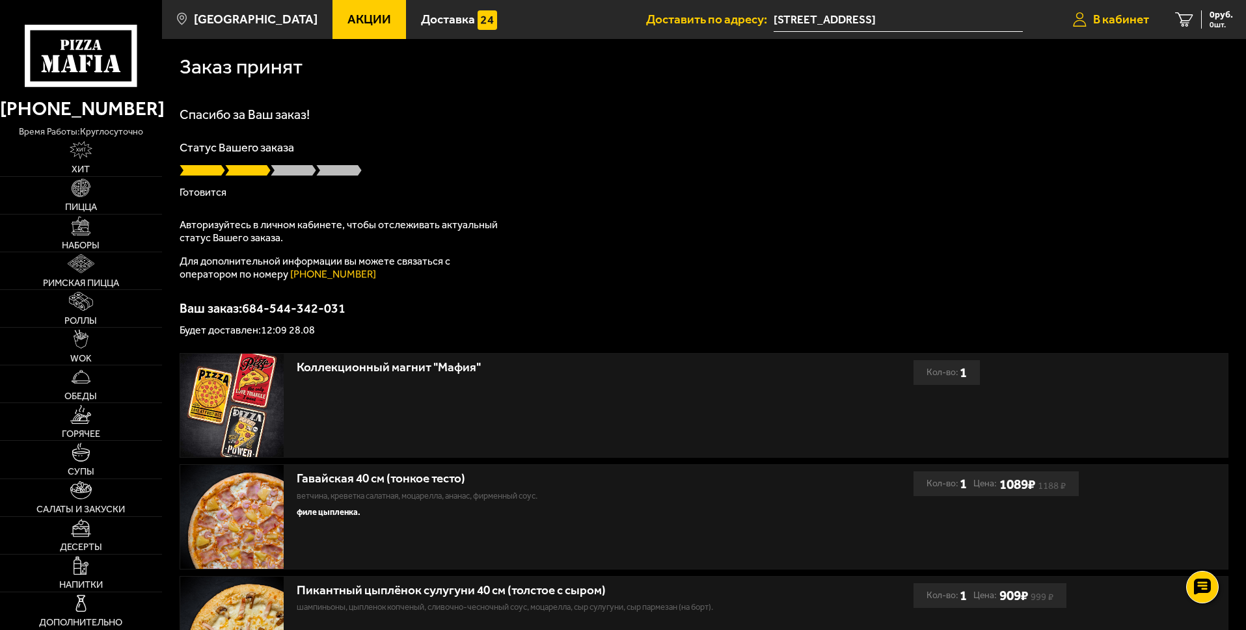
click at [1111, 20] on span "В кабинет" at bounding box center [1121, 19] width 56 height 12
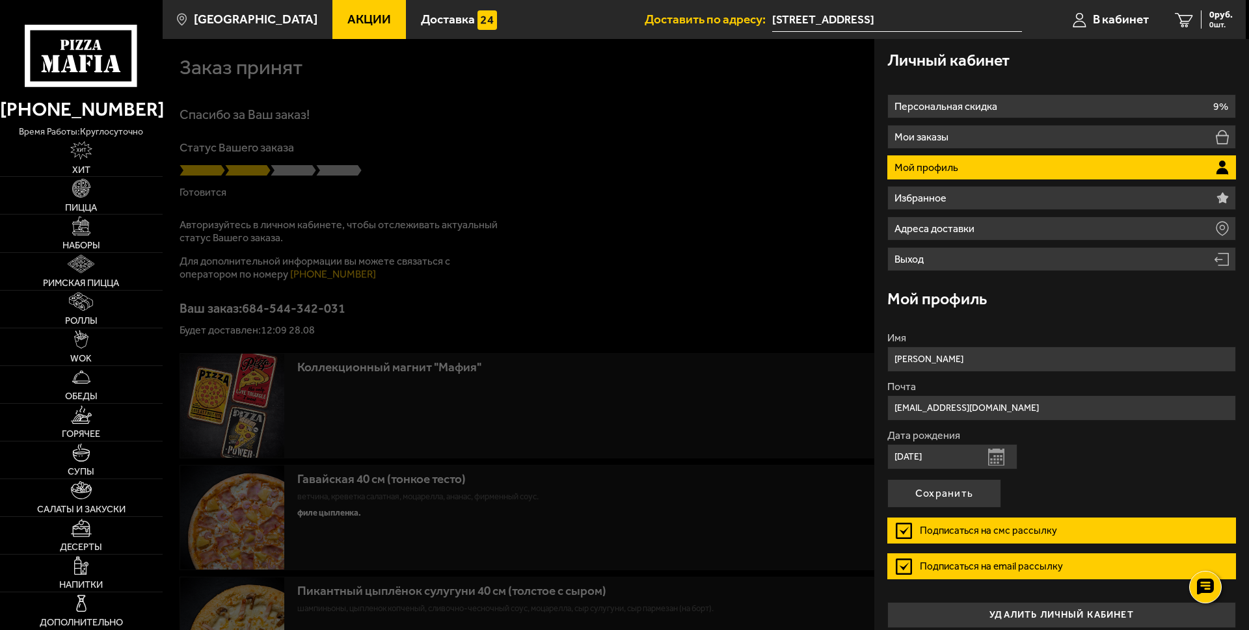
click at [722, 205] on div at bounding box center [787, 354] width 1249 height 630
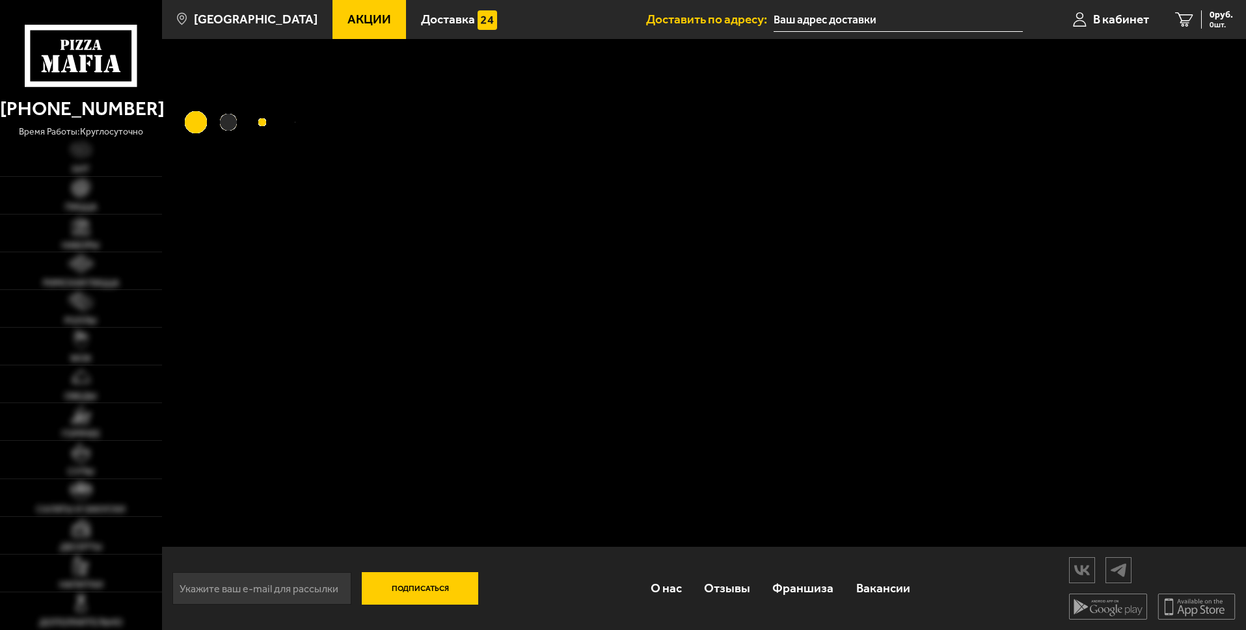
type input "[STREET_ADDRESS]"
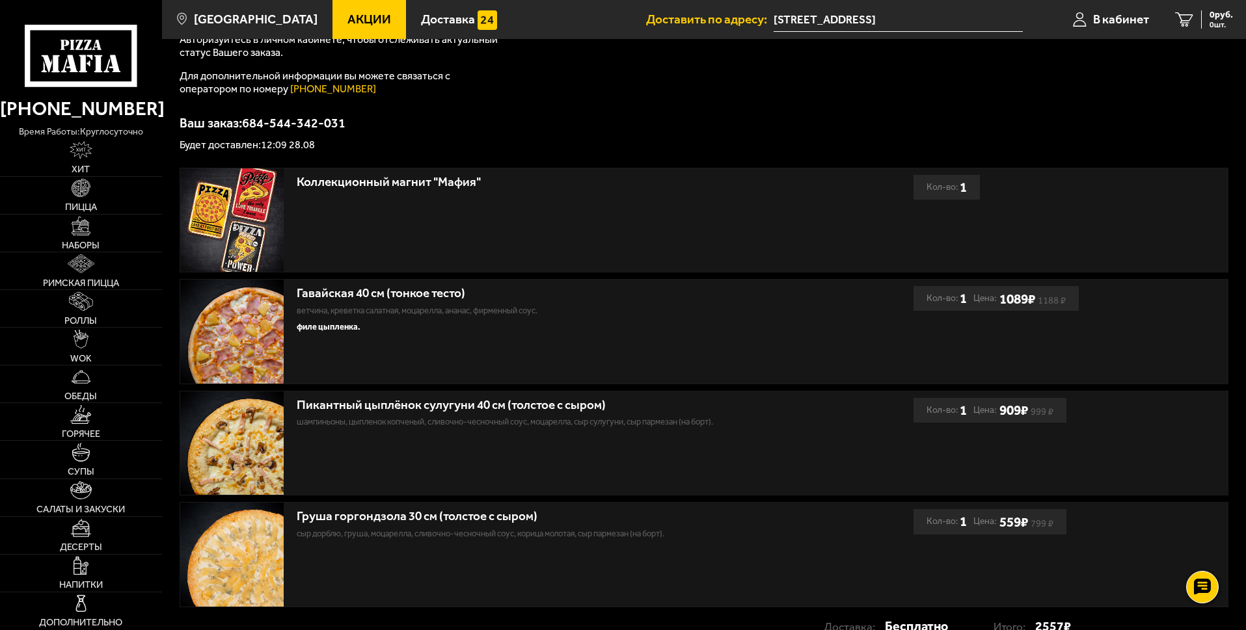
scroll to position [195, 0]
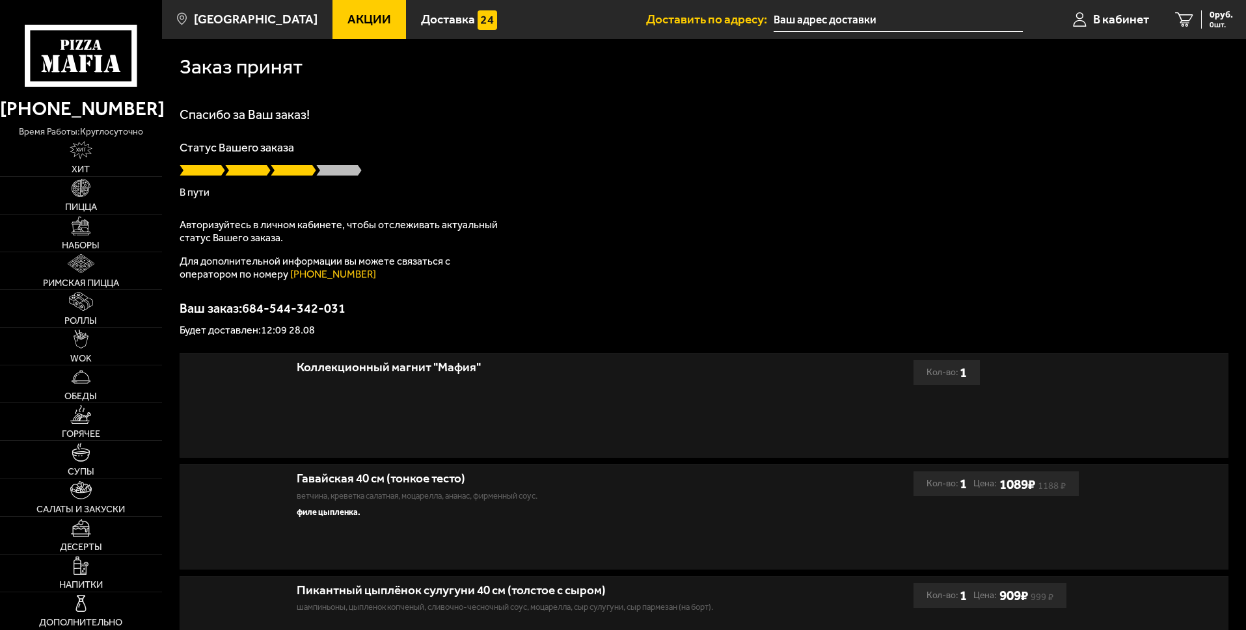
type input "[STREET_ADDRESS]"
